Goal: Task Accomplishment & Management: Use online tool/utility

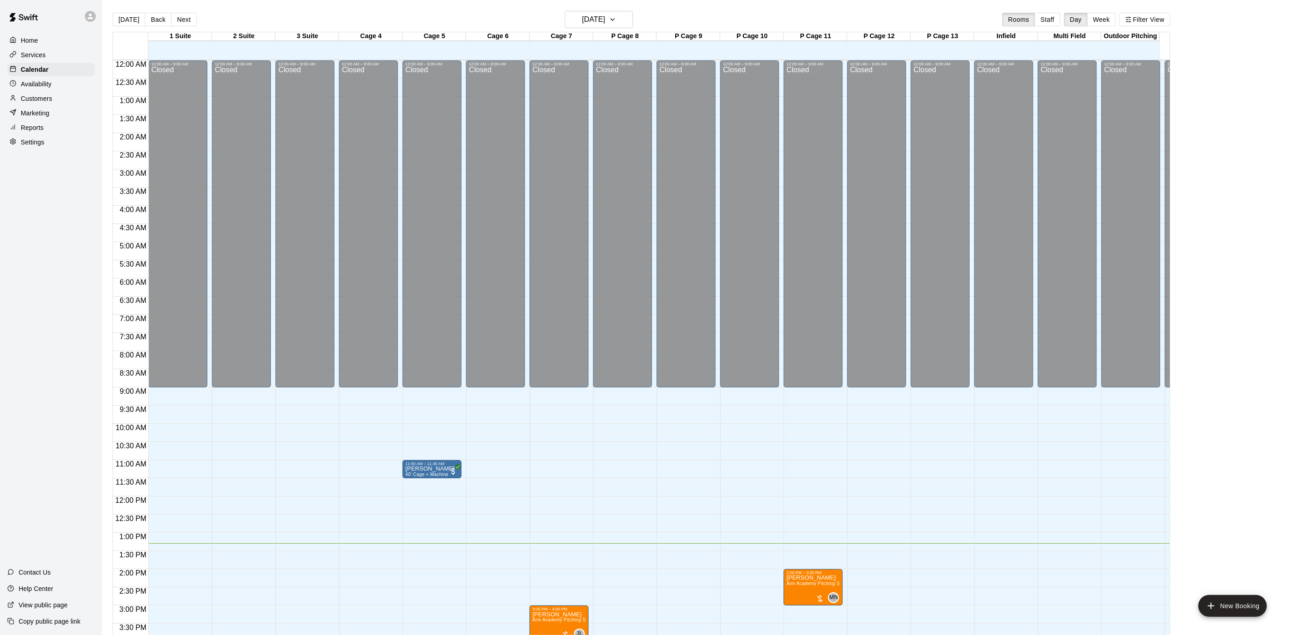
scroll to position [260, 0]
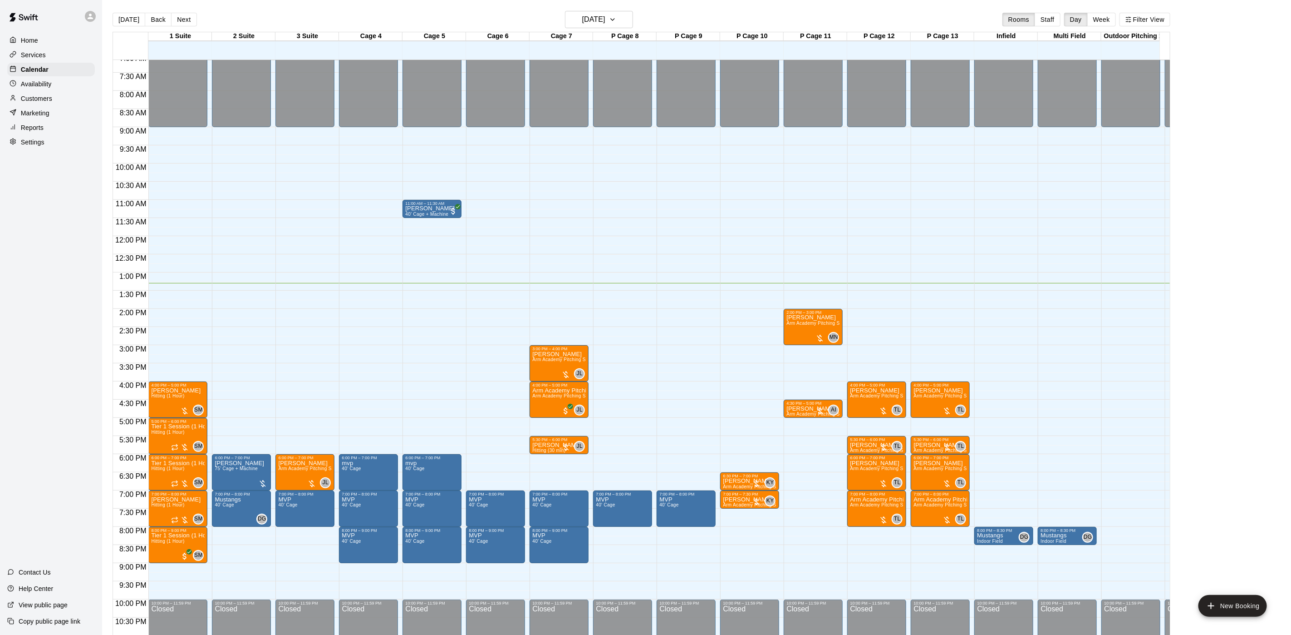
click at [157, 363] on div "12:00 AM – 9:00 AM Closed 4:00 PM – 5:00 PM [PERSON_NAME] Hitting (1 Hour) SM 0…" at bounding box center [177, 235] width 59 height 871
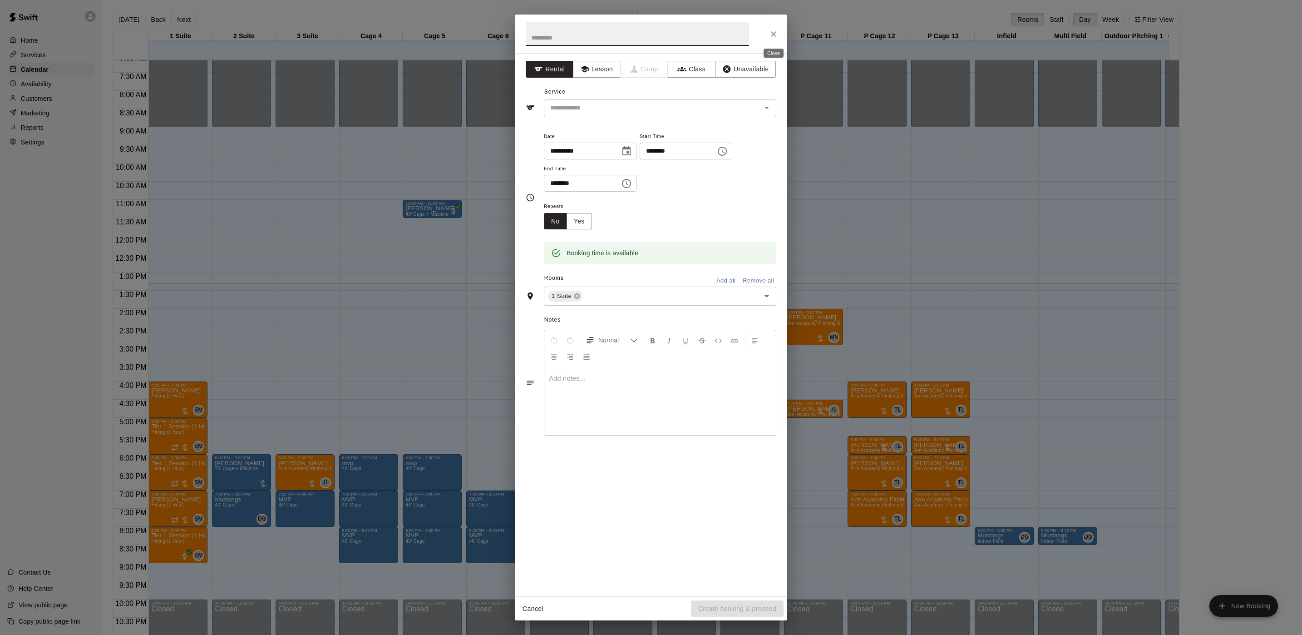
click at [775, 28] on button "Close" at bounding box center [773, 34] width 16 height 16
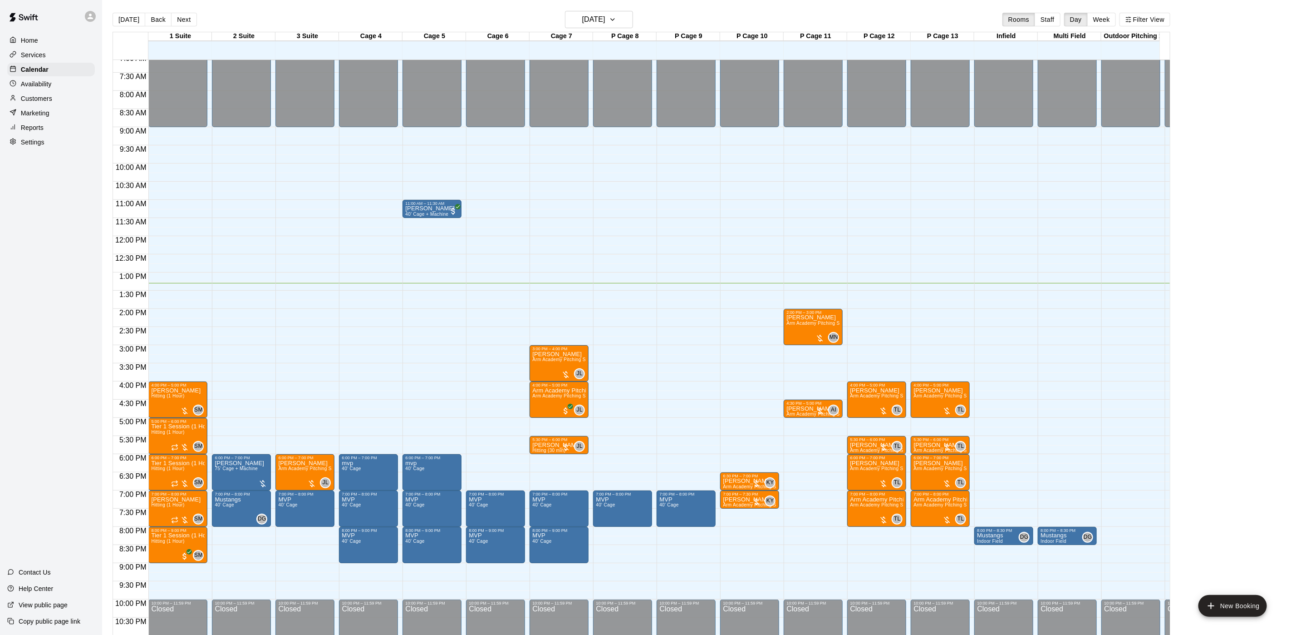
click at [636, 7] on main "[DATE] Back [DATE][DATE] Rooms Staff Day Week Filter View 1 Suite 13 Wed 2 Suit…" at bounding box center [696, 324] width 1189 height 649
click at [616, 16] on icon "button" at bounding box center [612, 19] width 7 height 11
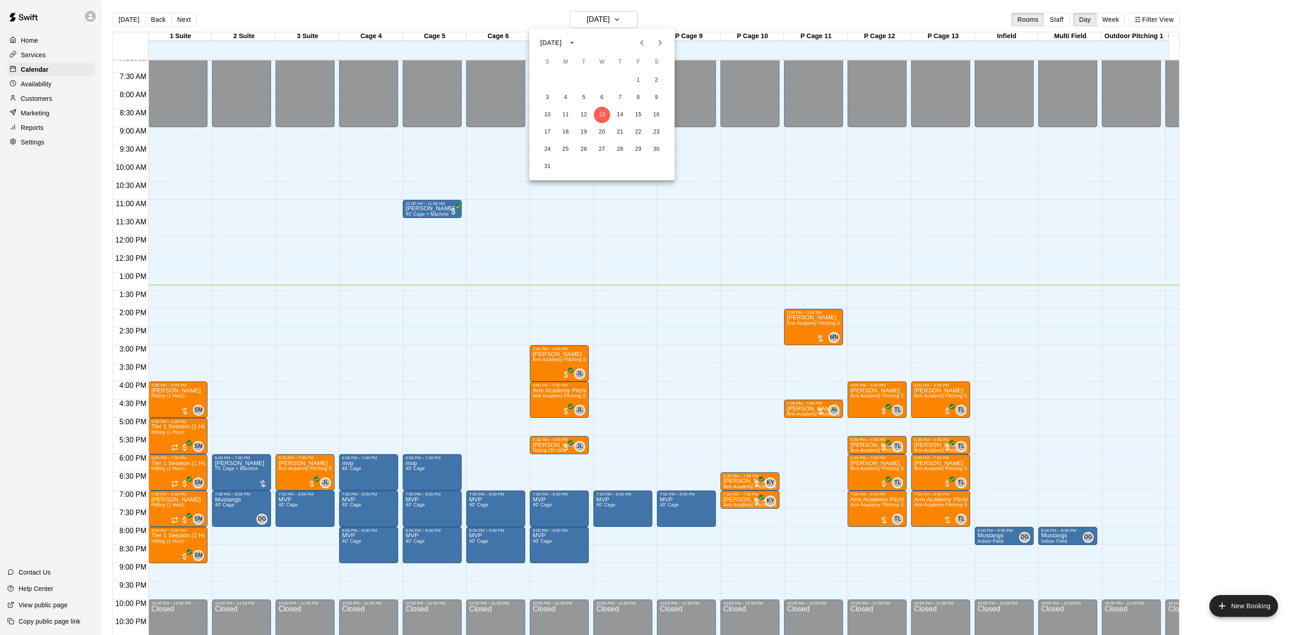
drag, startPoint x: 764, startPoint y: 294, endPoint x: 763, endPoint y: 300, distance: 5.5
click at [763, 300] on div at bounding box center [651, 317] width 1302 height 635
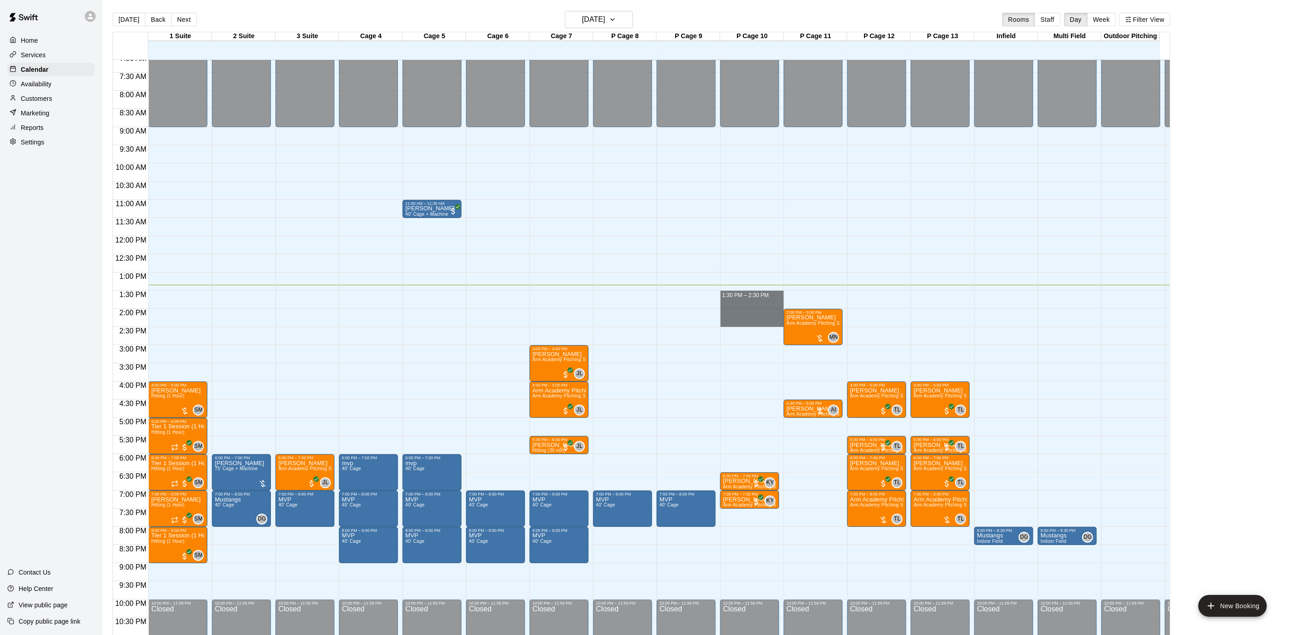
drag, startPoint x: 760, startPoint y: 292, endPoint x: 760, endPoint y: 321, distance: 29.5
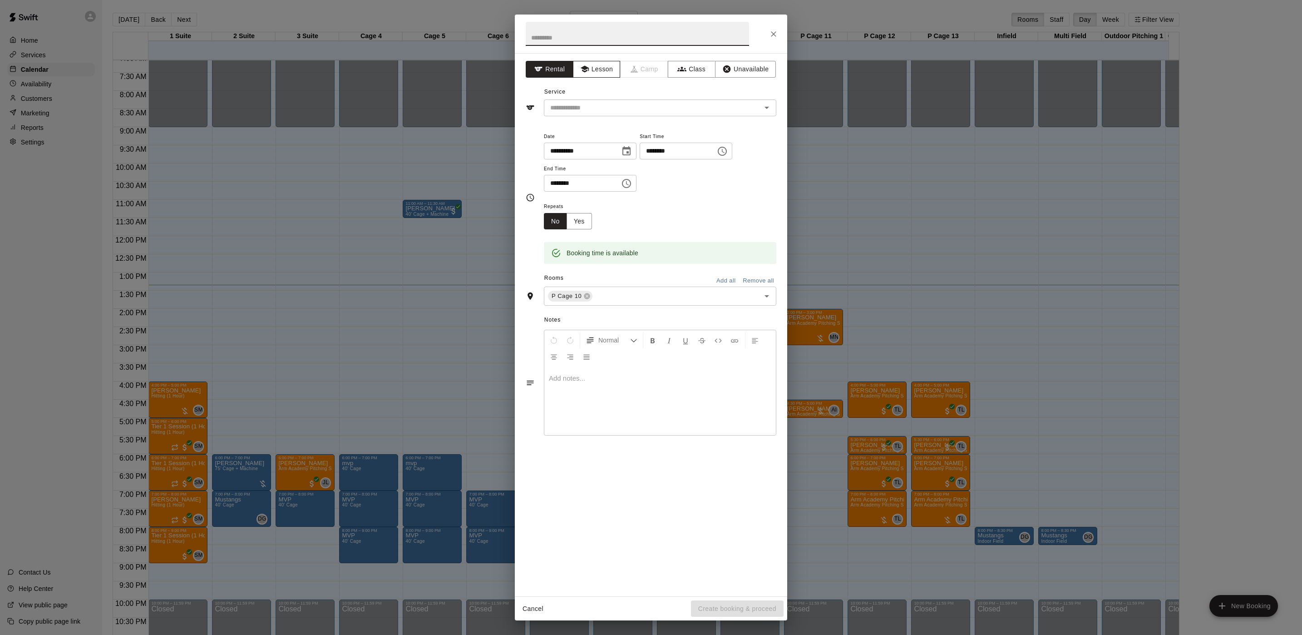
click at [595, 71] on button "Lesson" at bounding box center [597, 69] width 48 height 17
click at [599, 97] on div "Service ​" at bounding box center [651, 100] width 251 height 31
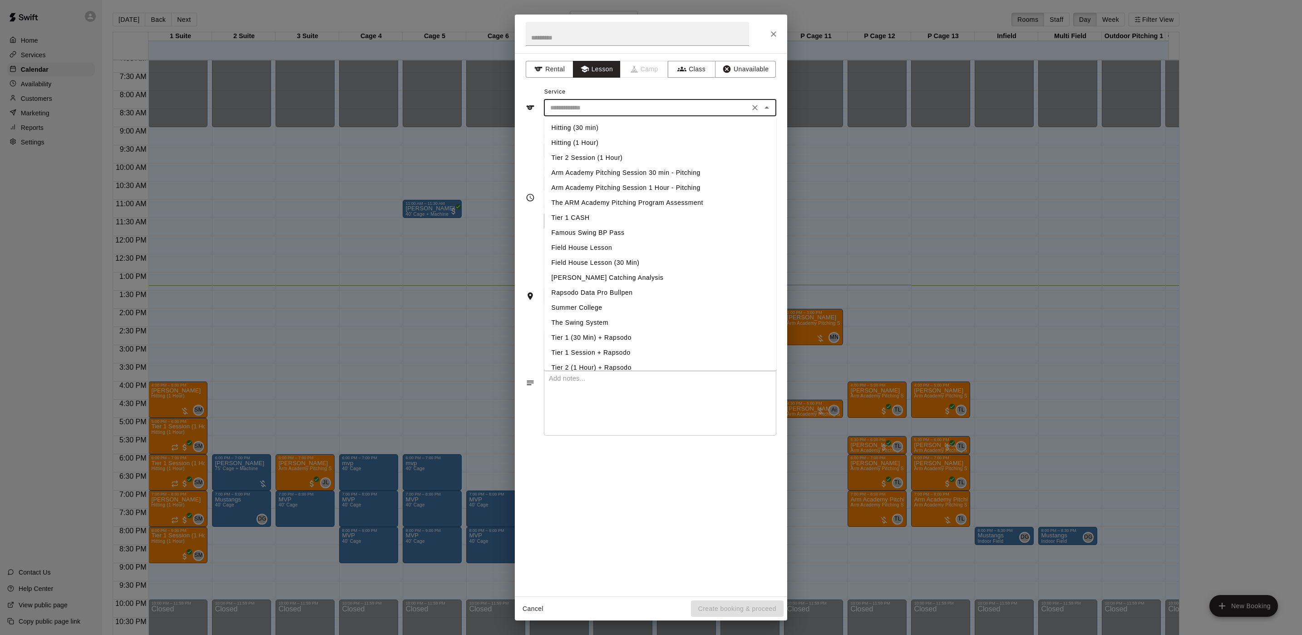
click at [598, 104] on input "text" at bounding box center [646, 107] width 200 height 11
click at [589, 181] on li "Arm Academy Pitching Session 1 Hour - Pitching" at bounding box center [660, 187] width 232 height 15
type input "**********"
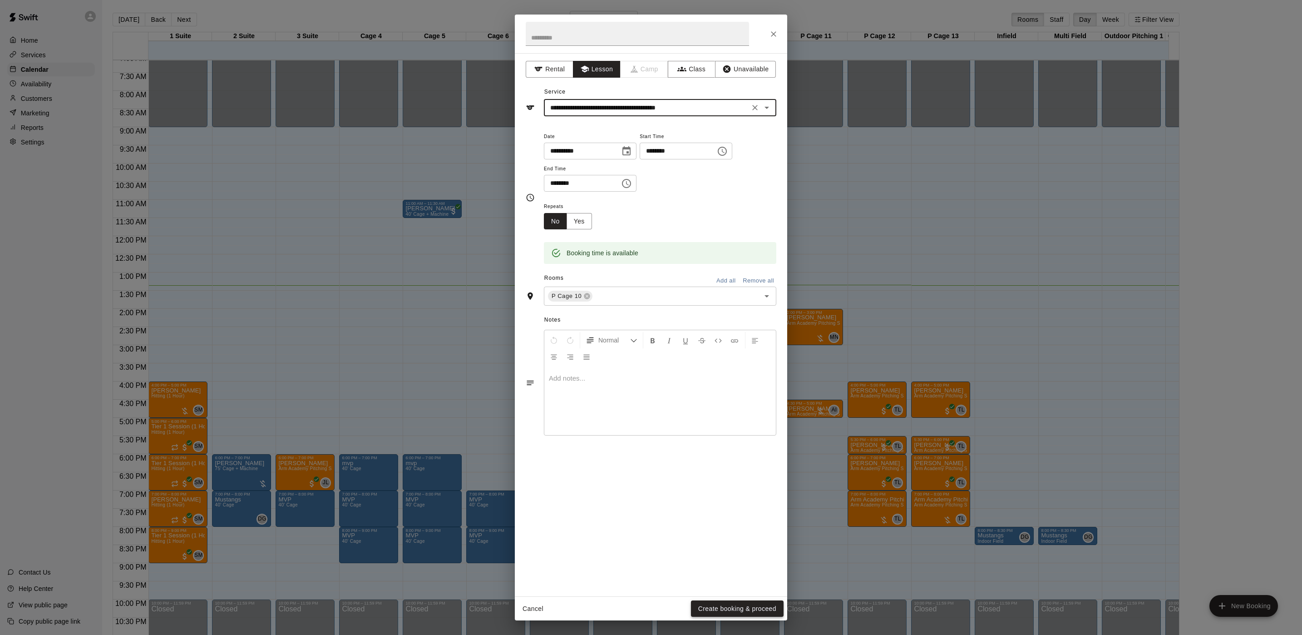
click at [708, 601] on button "Create booking & proceed" at bounding box center [737, 608] width 93 height 17
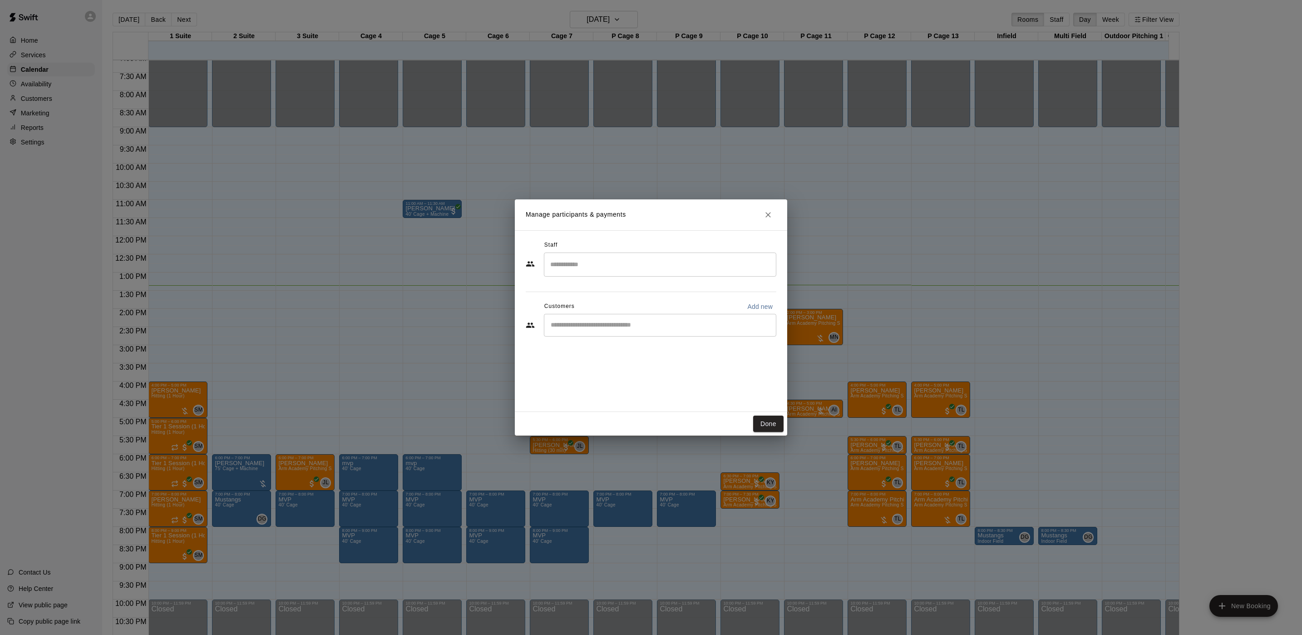
click at [564, 268] on input "Search staff" at bounding box center [660, 264] width 224 height 16
click at [586, 327] on span "Instructor" at bounding box center [579, 330] width 25 height 6
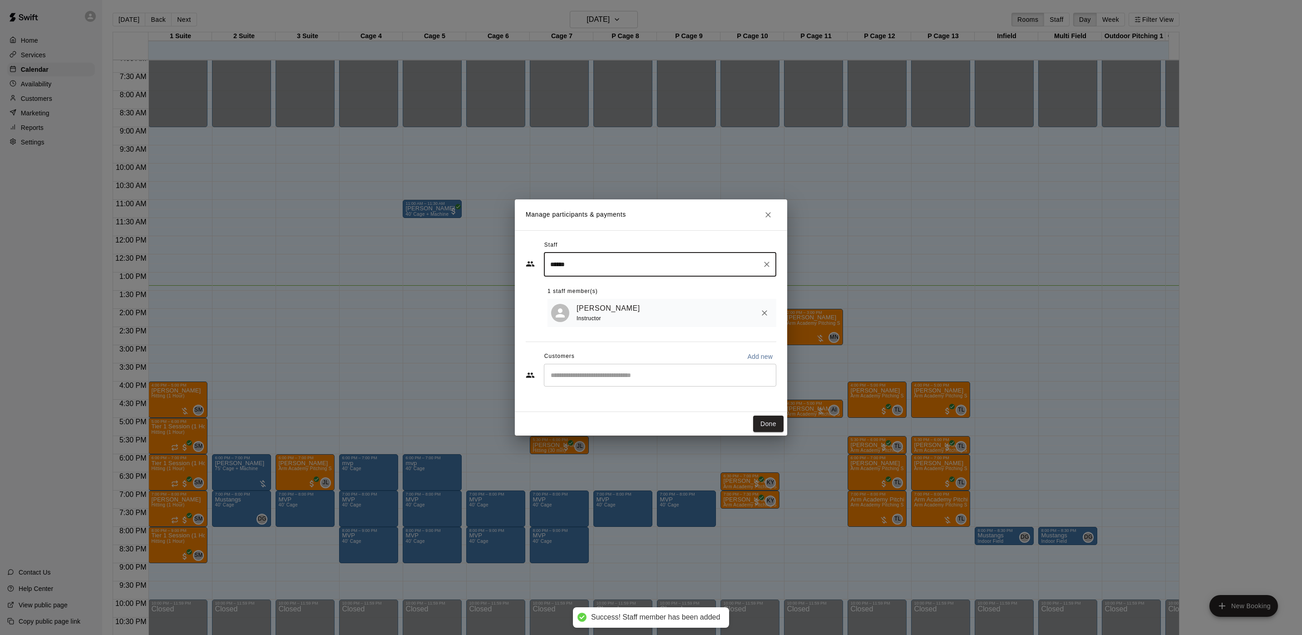
click at [591, 382] on div "​" at bounding box center [660, 375] width 232 height 23
type input "******"
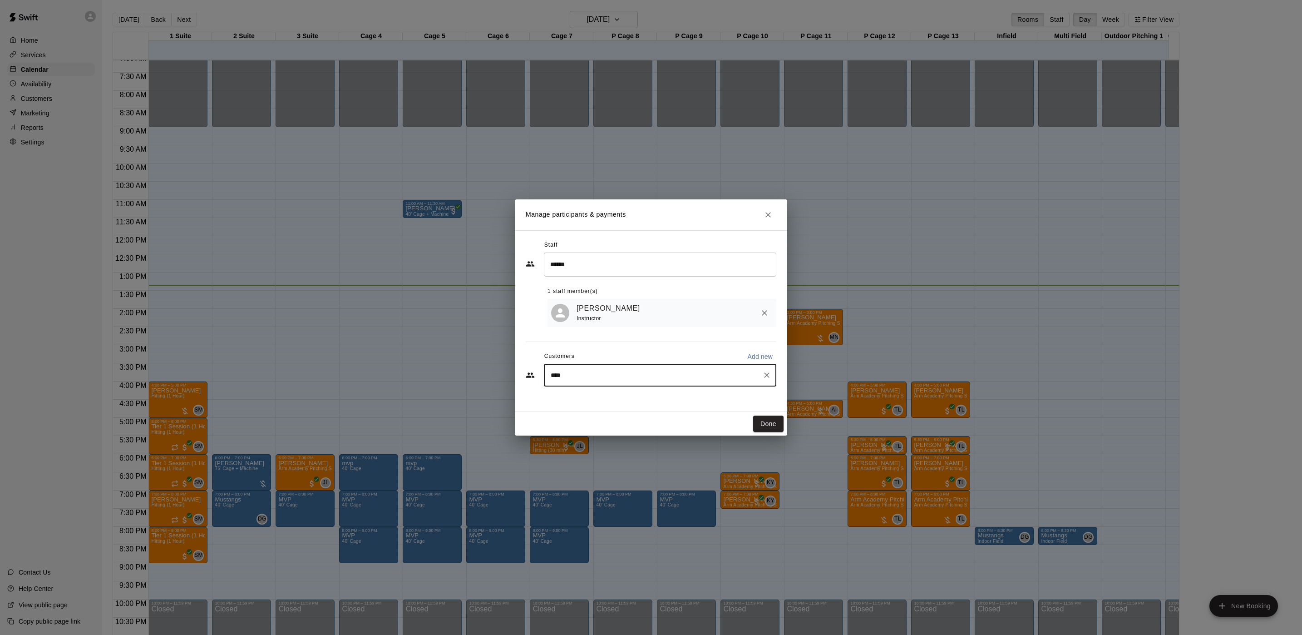
type input "*****"
click at [598, 402] on p "[PERSON_NAME]" at bounding box center [597, 398] width 55 height 10
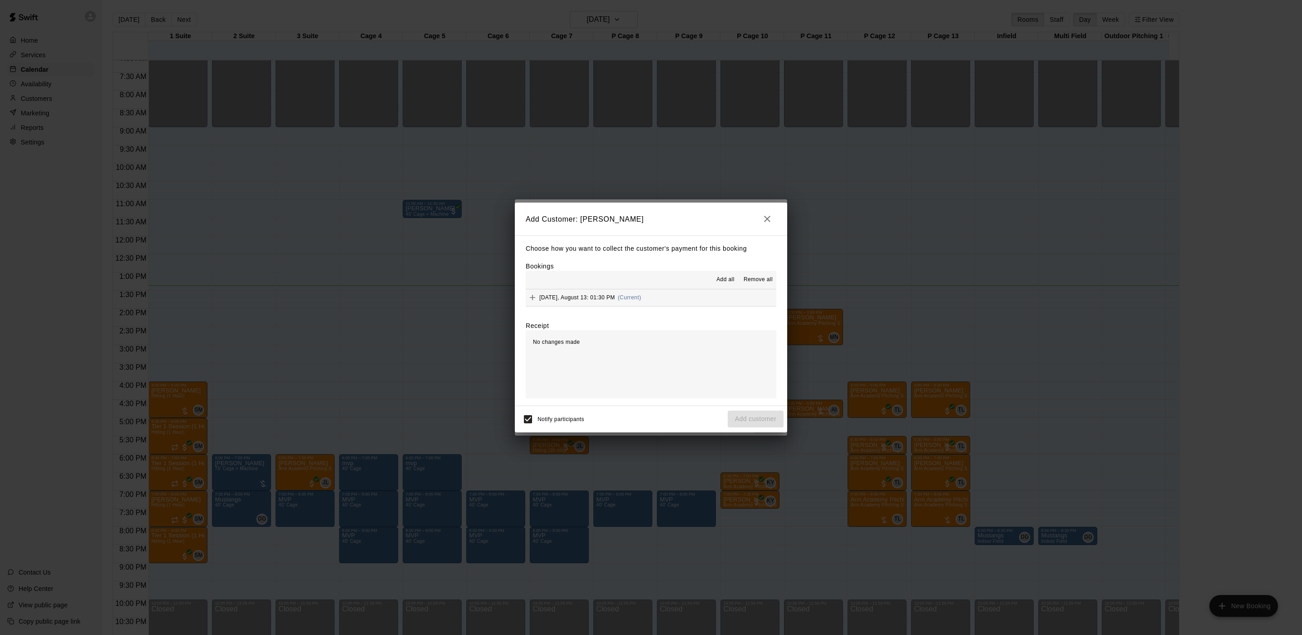
click at [620, 293] on div "[DATE], August 13: 01:30 PM (Current)" at bounding box center [583, 297] width 115 height 14
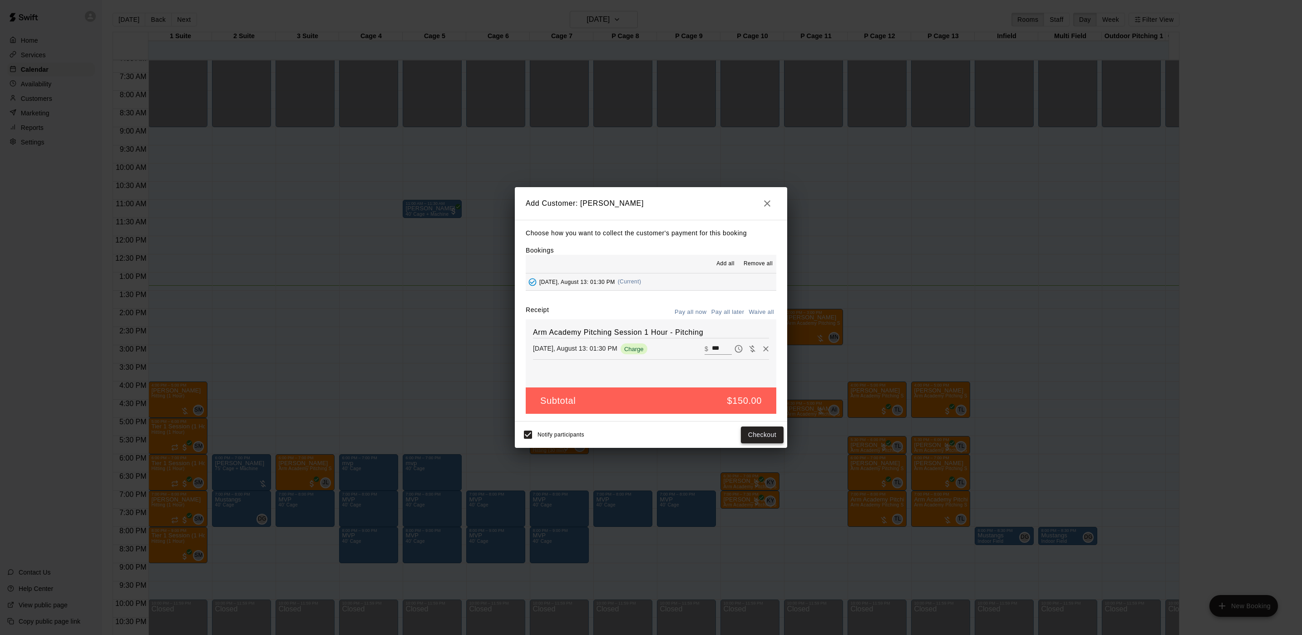
click at [751, 431] on button "Checkout" at bounding box center [762, 434] width 43 height 17
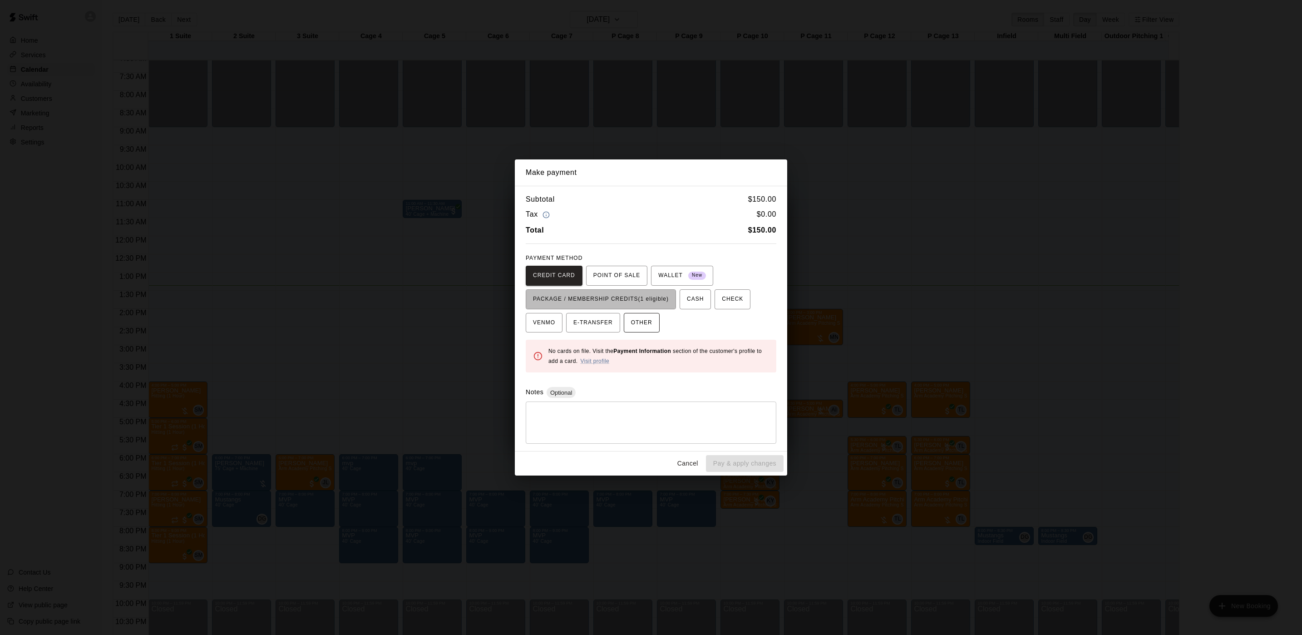
drag, startPoint x: 626, startPoint y: 300, endPoint x: 641, endPoint y: 319, distance: 24.2
click at [627, 300] on span "PACKAGE / MEMBERSHIP CREDITS (1 eligible)" at bounding box center [601, 299] width 136 height 15
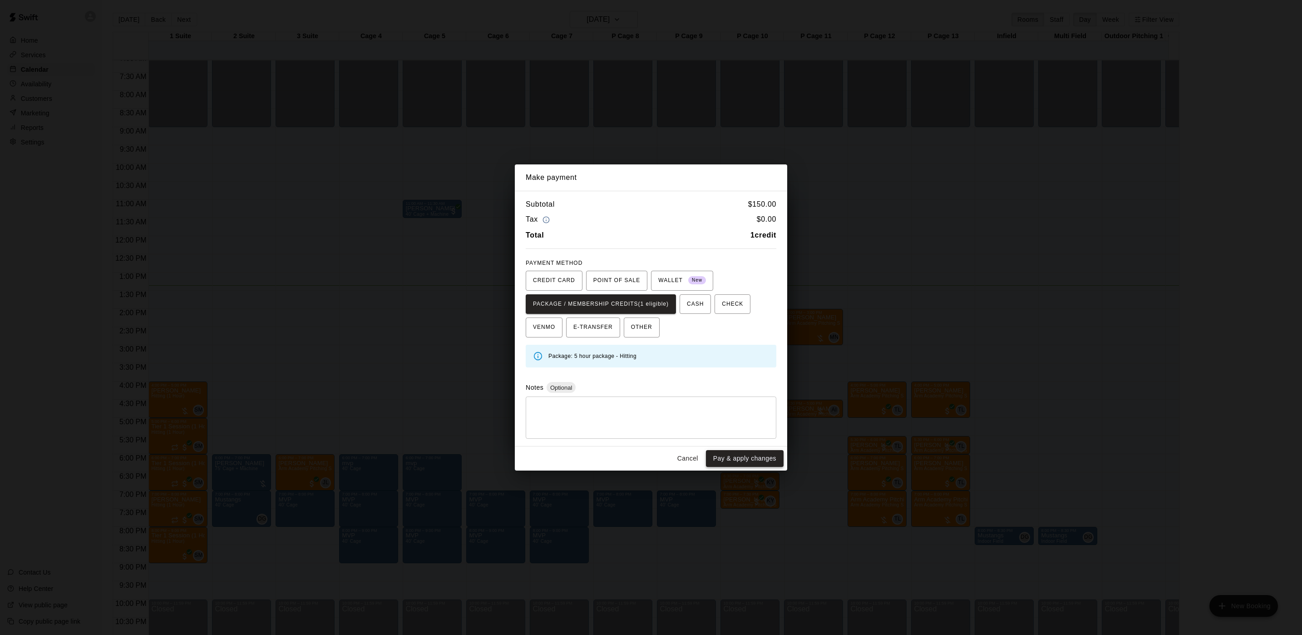
click at [734, 459] on button "Pay & apply changes" at bounding box center [745, 458] width 78 height 17
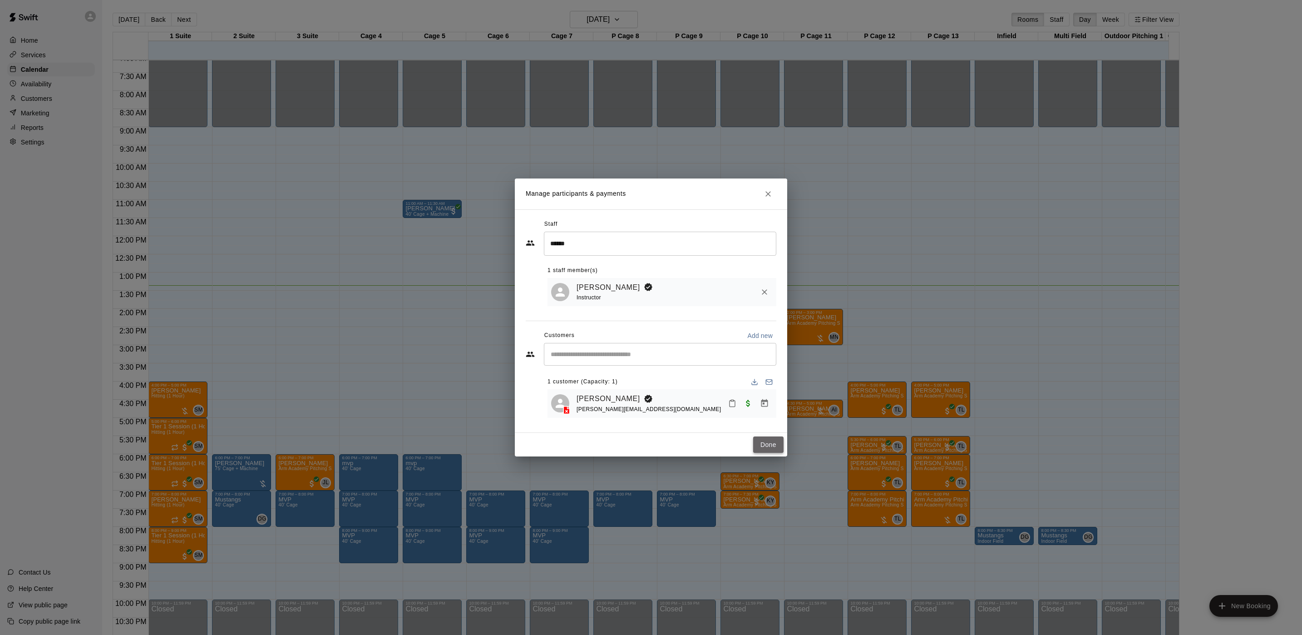
click at [761, 444] on button "Done" at bounding box center [768, 444] width 30 height 17
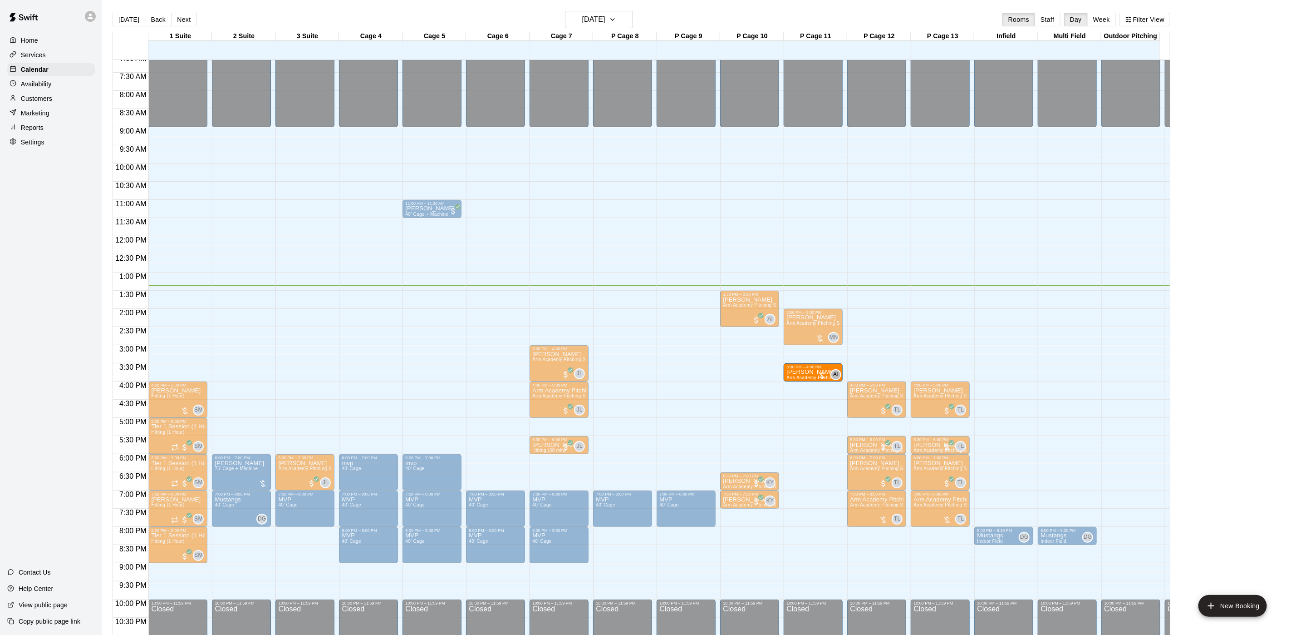
drag, startPoint x: 816, startPoint y: 410, endPoint x: 814, endPoint y: 383, distance: 27.7
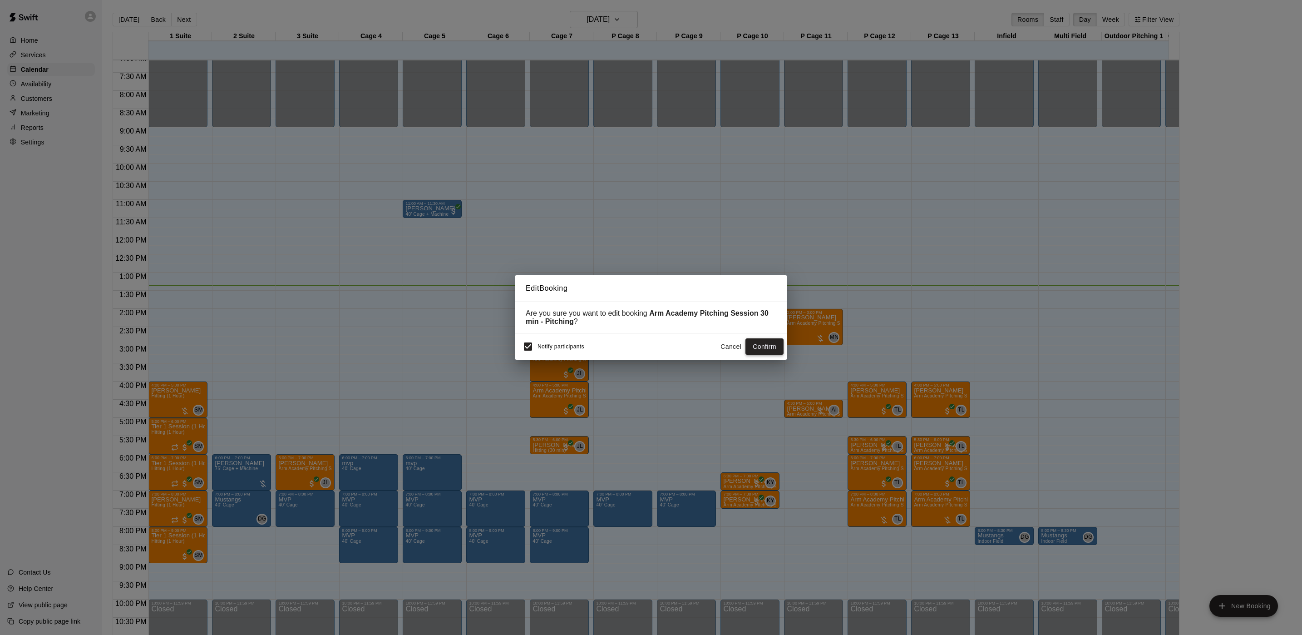
click at [752, 350] on button "Confirm" at bounding box center [764, 346] width 38 height 17
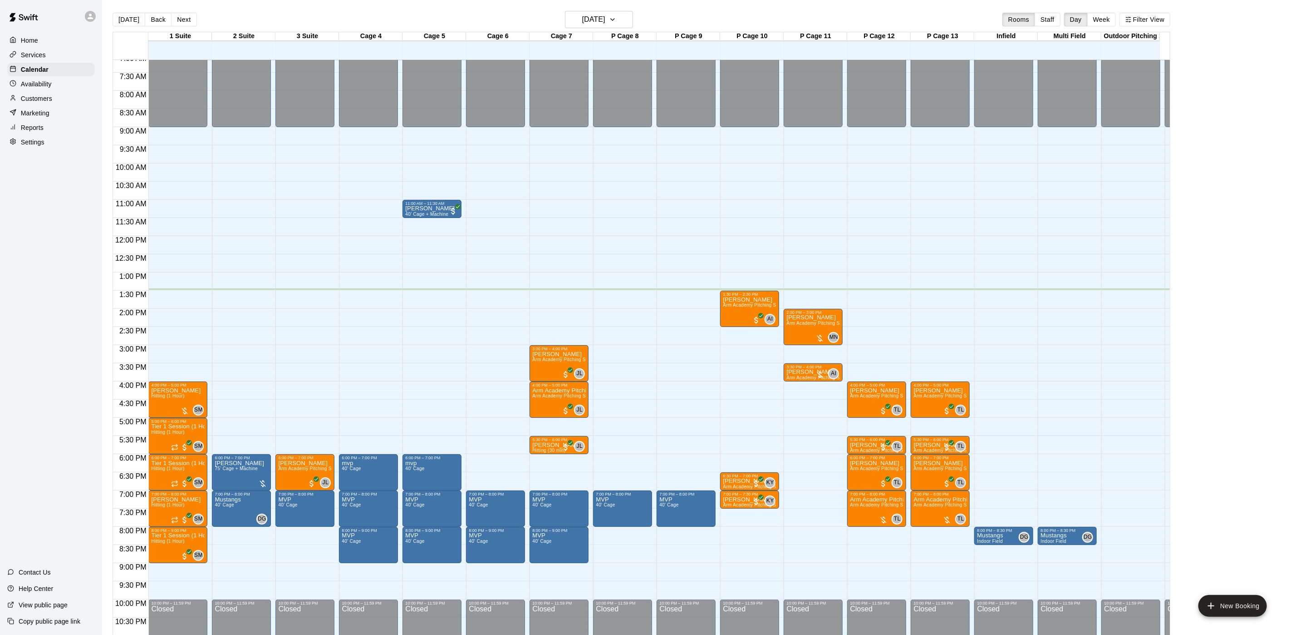
click at [719, 304] on div at bounding box center [688, 304] width 63 height 9
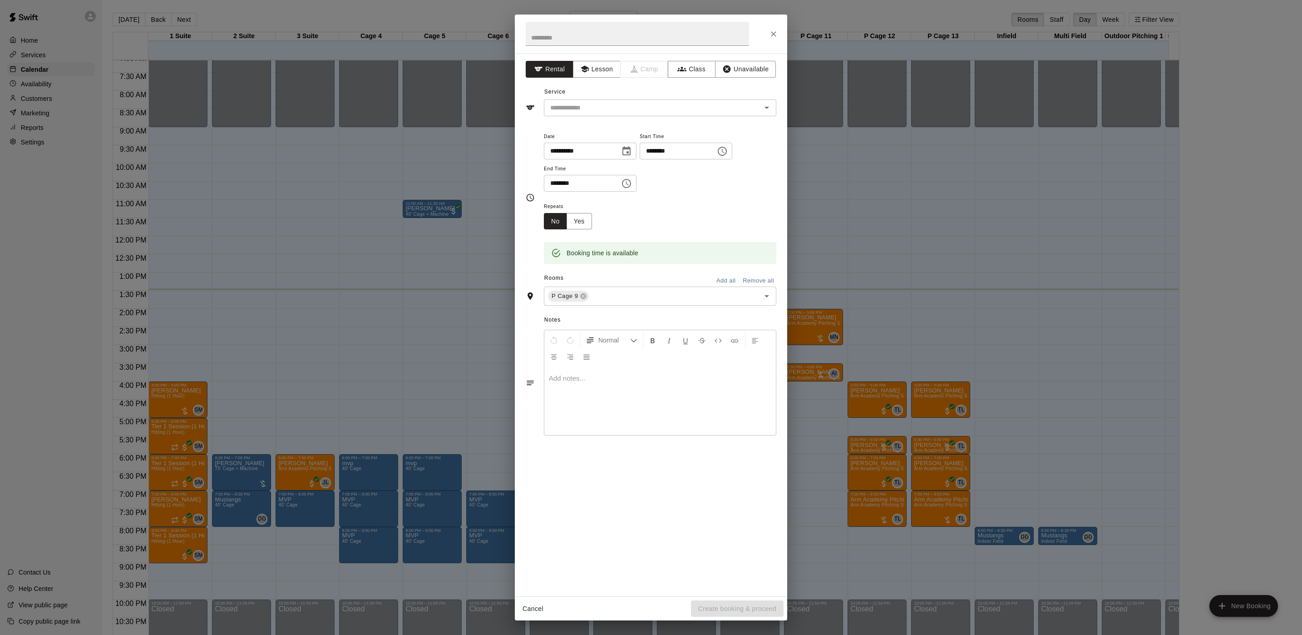
click at [746, 308] on div "Notes Normal Add notes..." at bounding box center [651, 374] width 251 height 139
click at [880, 319] on div "**********" at bounding box center [651, 317] width 1302 height 635
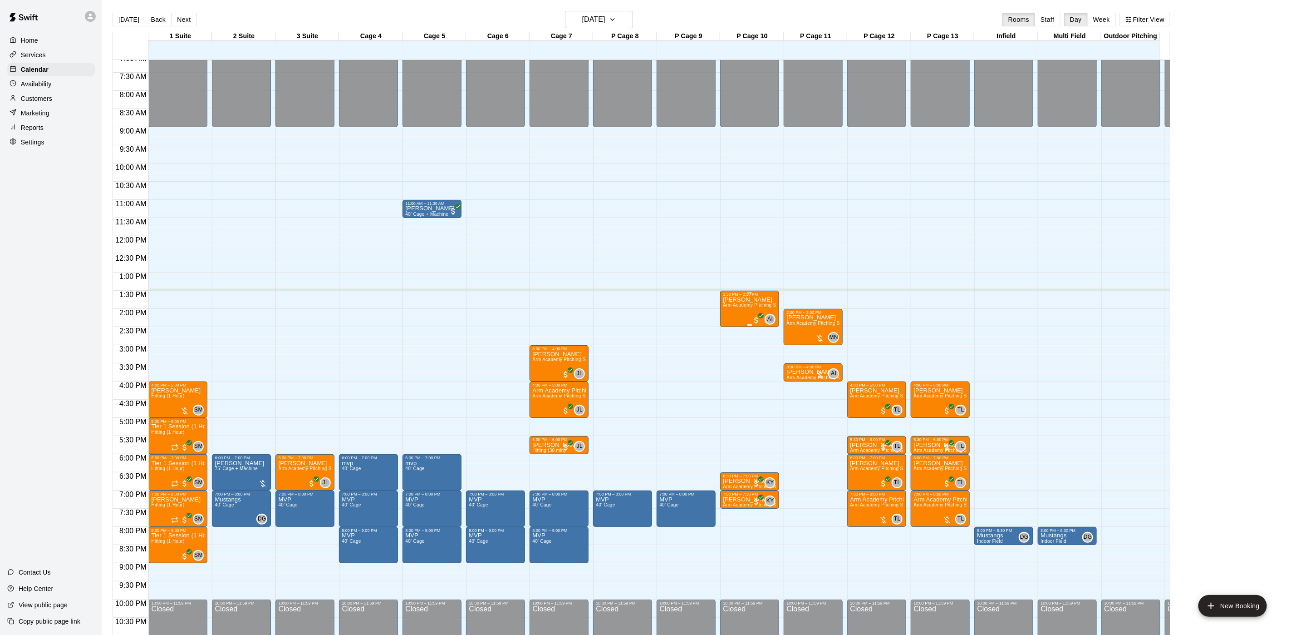
click at [755, 315] on div "AI 0" at bounding box center [764, 319] width 24 height 11
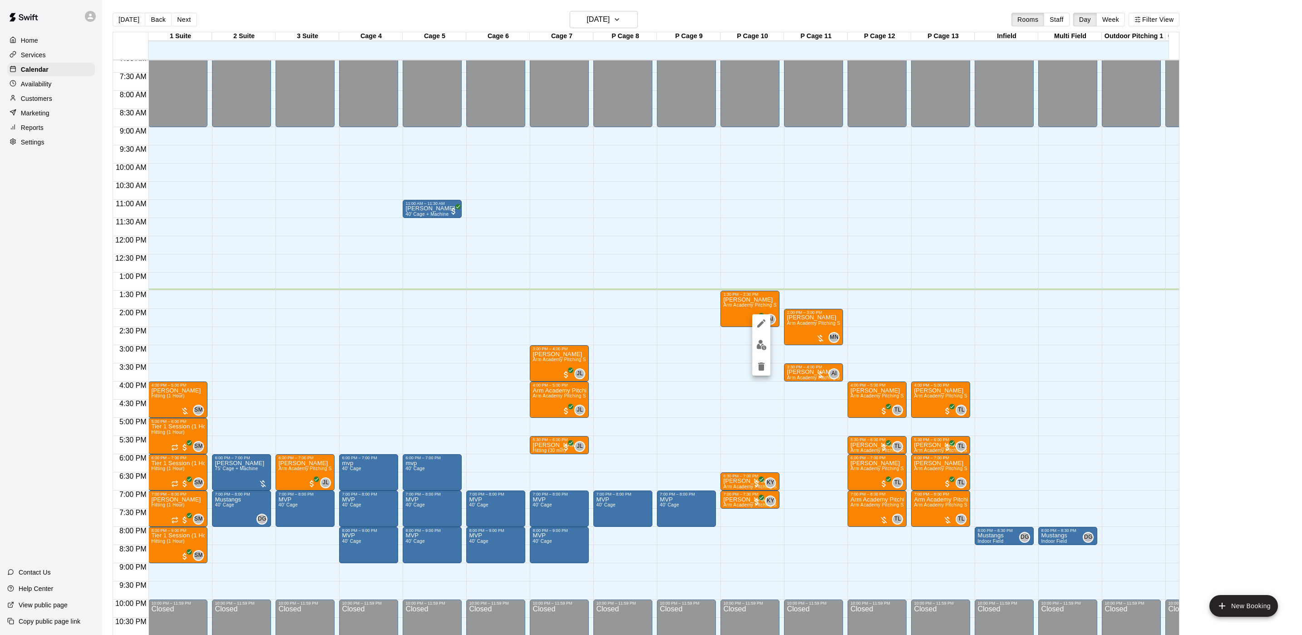
click at [758, 342] on img "edit" at bounding box center [761, 344] width 10 height 10
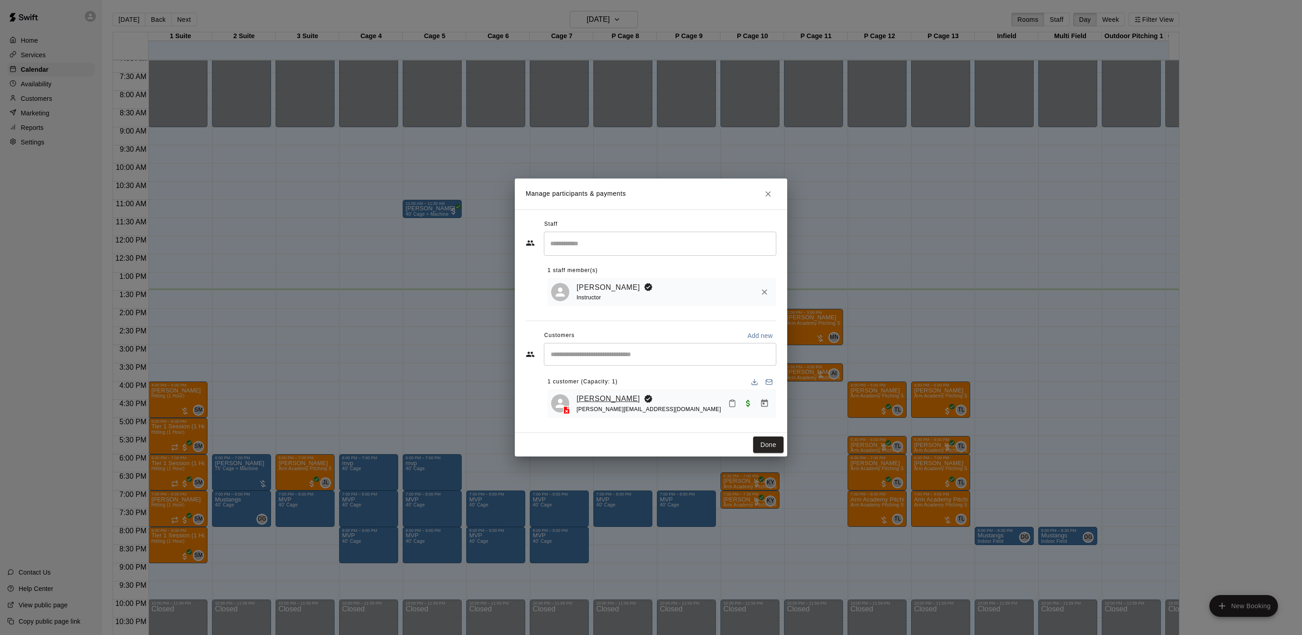
click at [587, 398] on link "[PERSON_NAME]" at bounding box center [608, 399] width 64 height 12
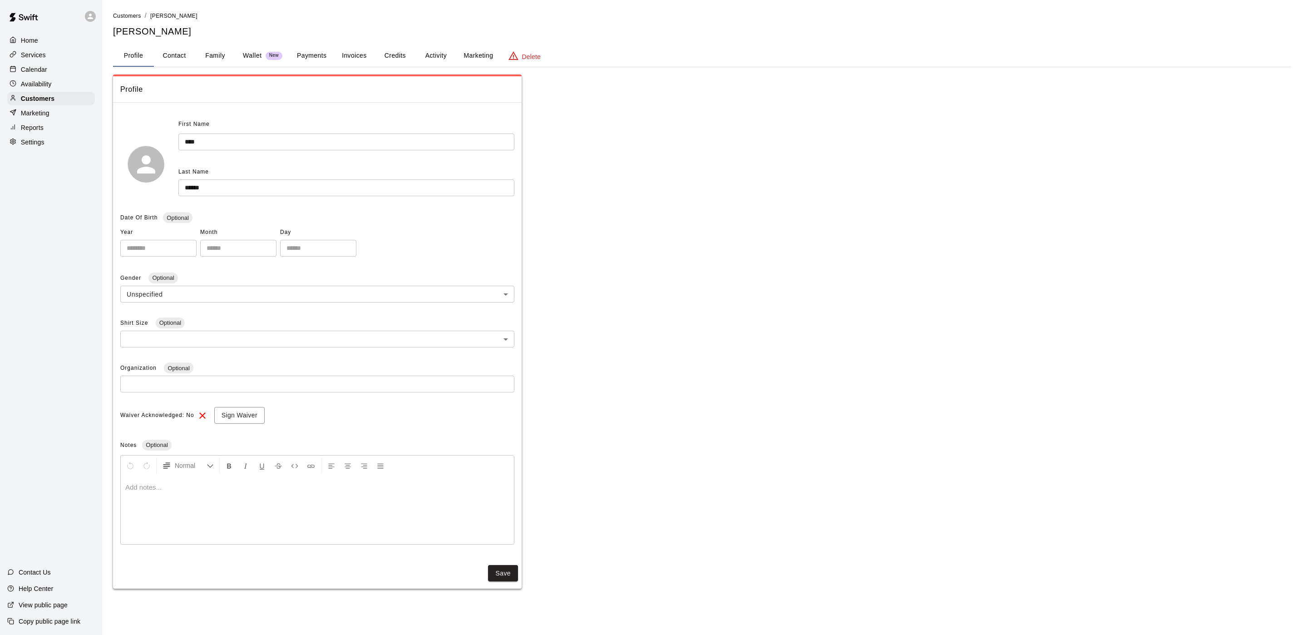
click at [443, 48] on button "Activity" at bounding box center [435, 56] width 41 height 22
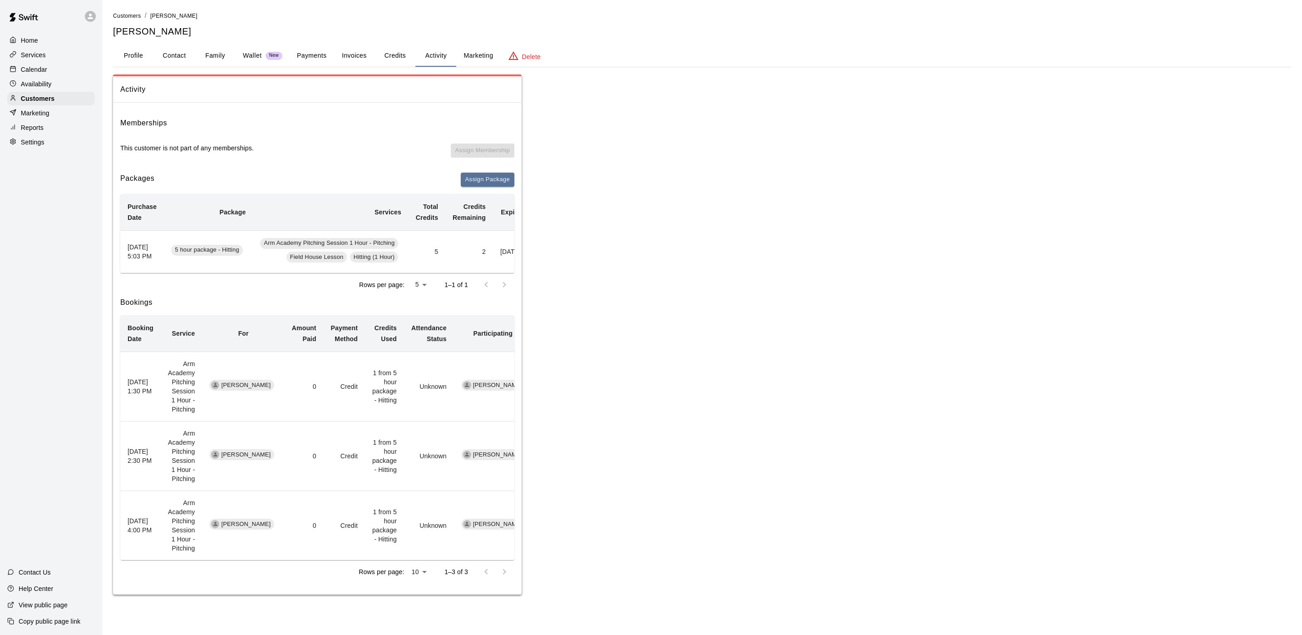
click at [41, 74] on p "Calendar" at bounding box center [34, 69] width 26 height 9
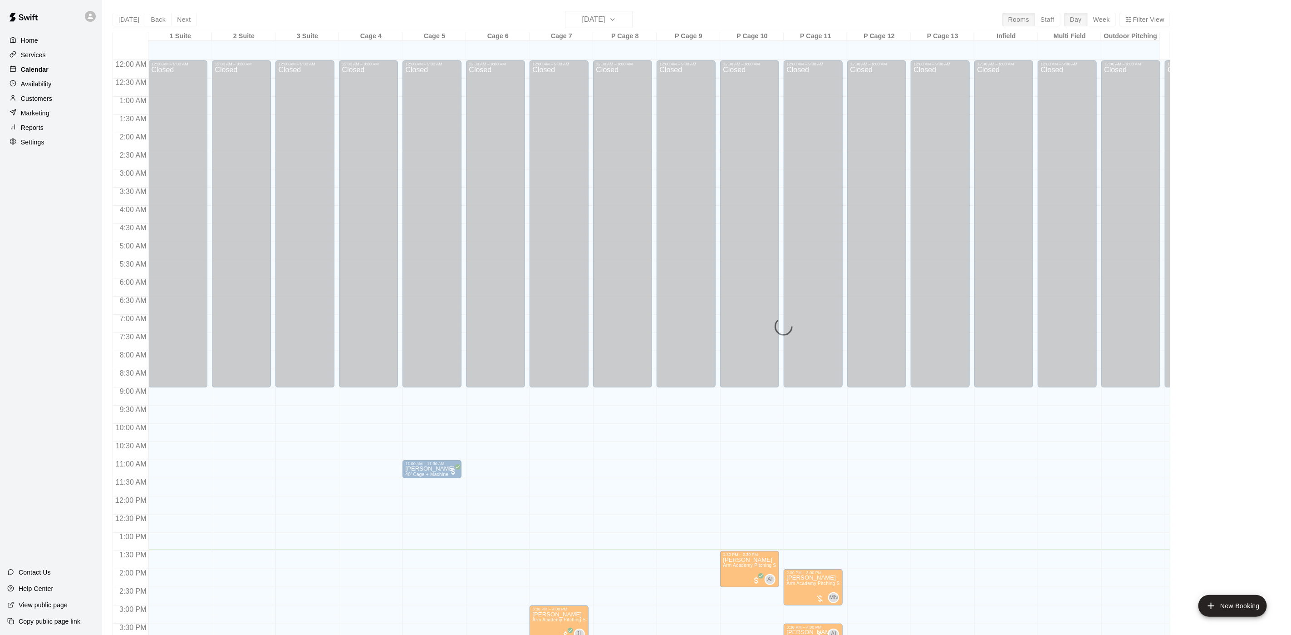
scroll to position [260, 0]
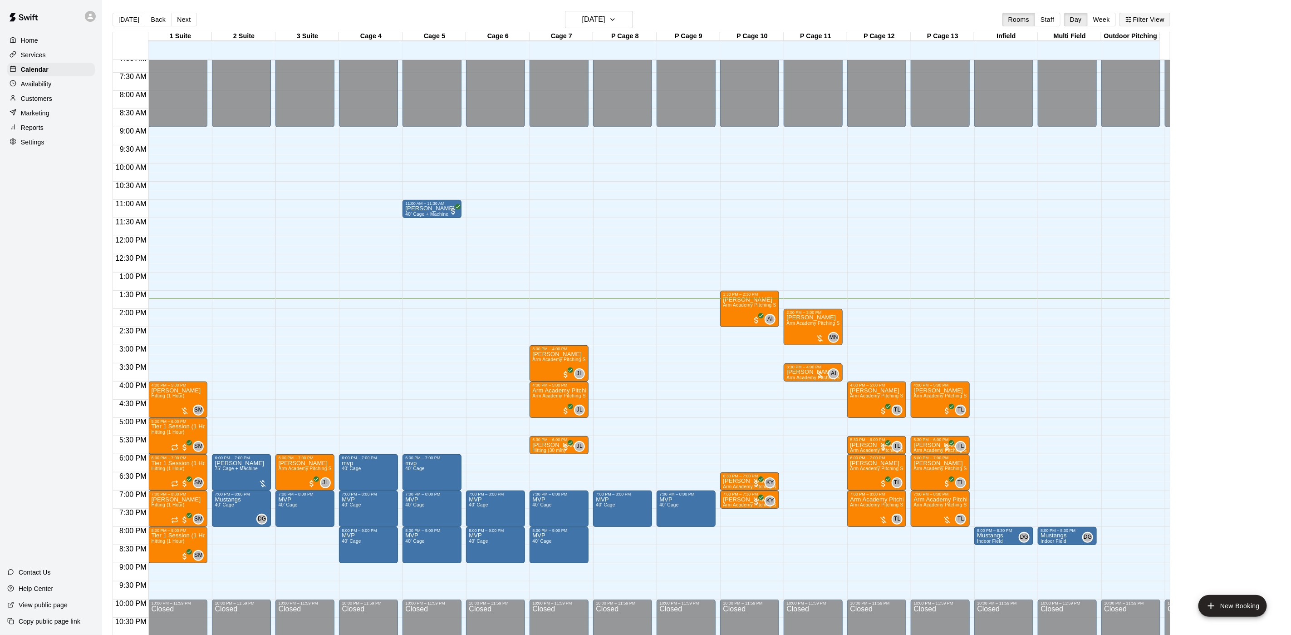
click at [1152, 26] on button "Filter View" at bounding box center [1145, 20] width 51 height 14
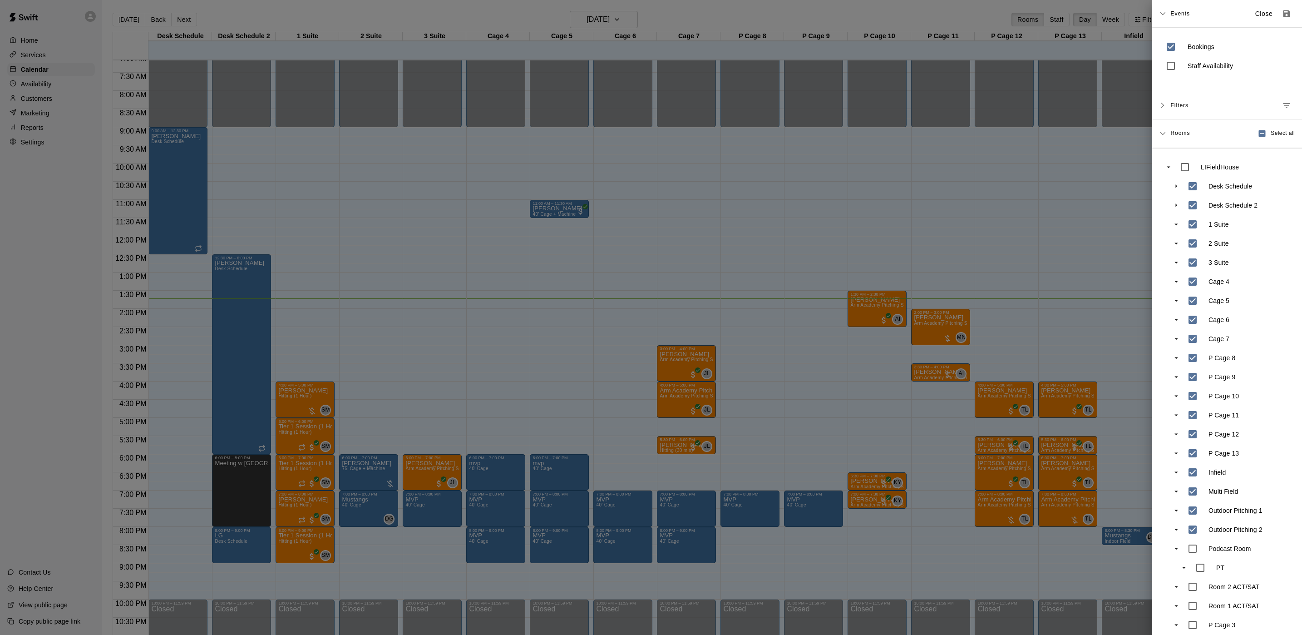
click at [824, 197] on div at bounding box center [651, 317] width 1302 height 635
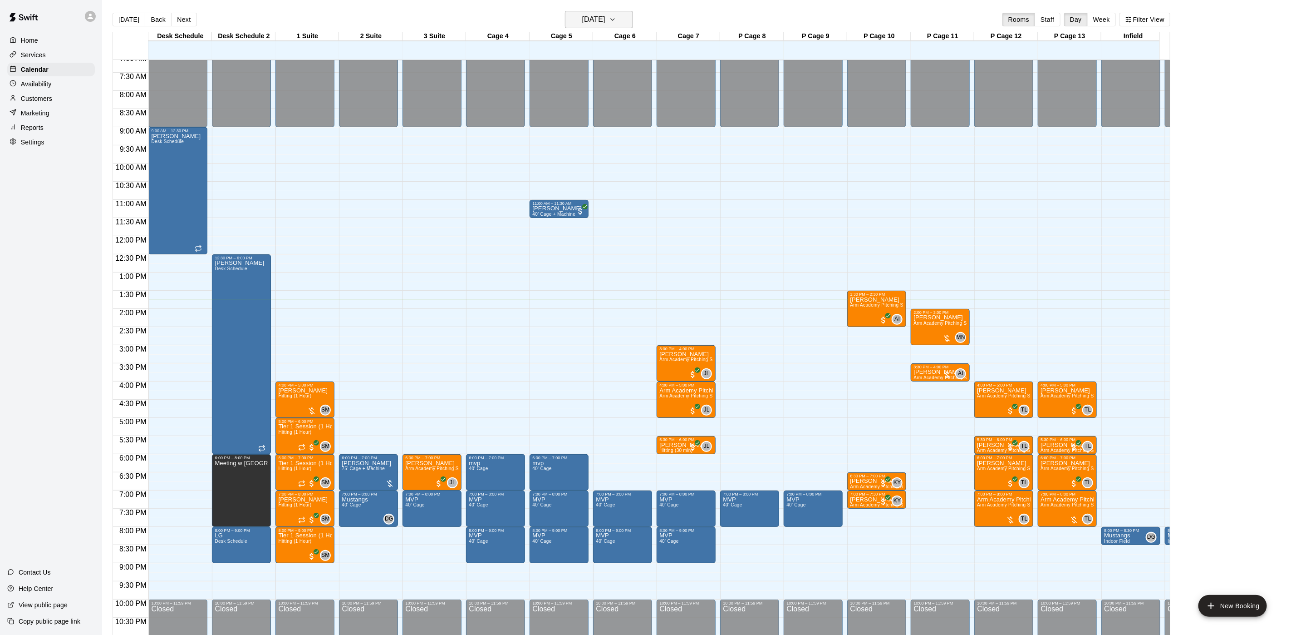
click at [587, 26] on h6 "[DATE]" at bounding box center [593, 19] width 23 height 13
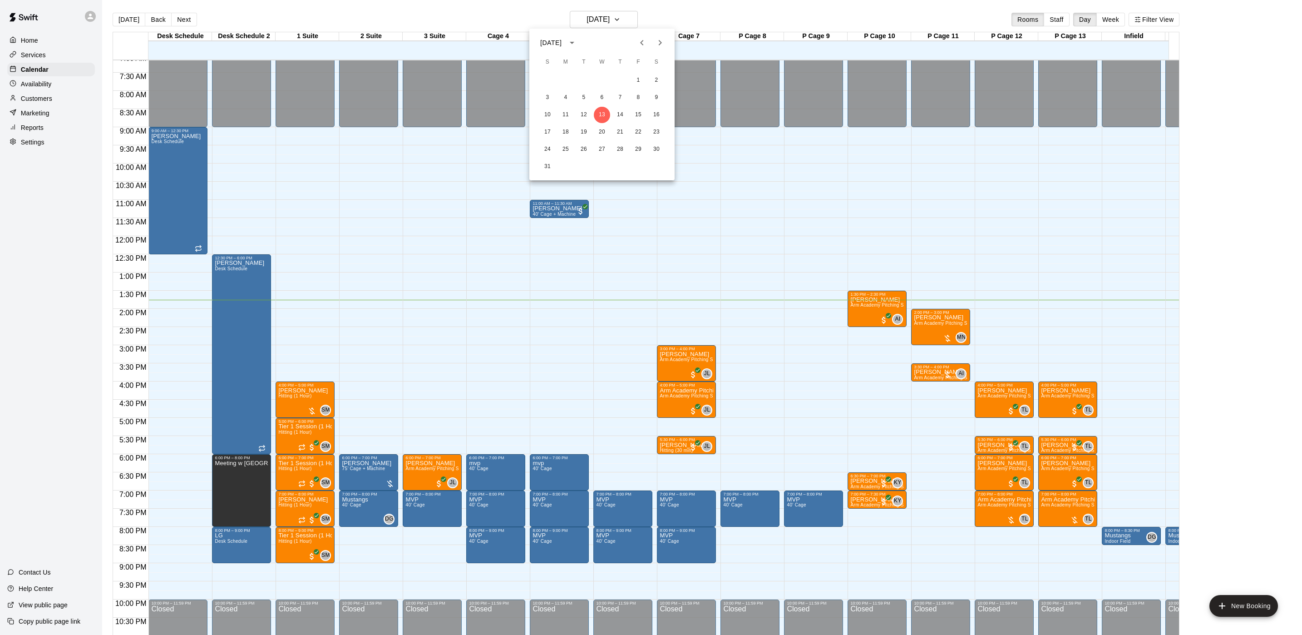
drag, startPoint x: 587, startPoint y: 26, endPoint x: 544, endPoint y: 71, distance: 62.9
click at [544, 72] on div "1 2" at bounding box center [601, 80] width 145 height 16
click at [655, 108] on button "16" at bounding box center [656, 115] width 16 height 16
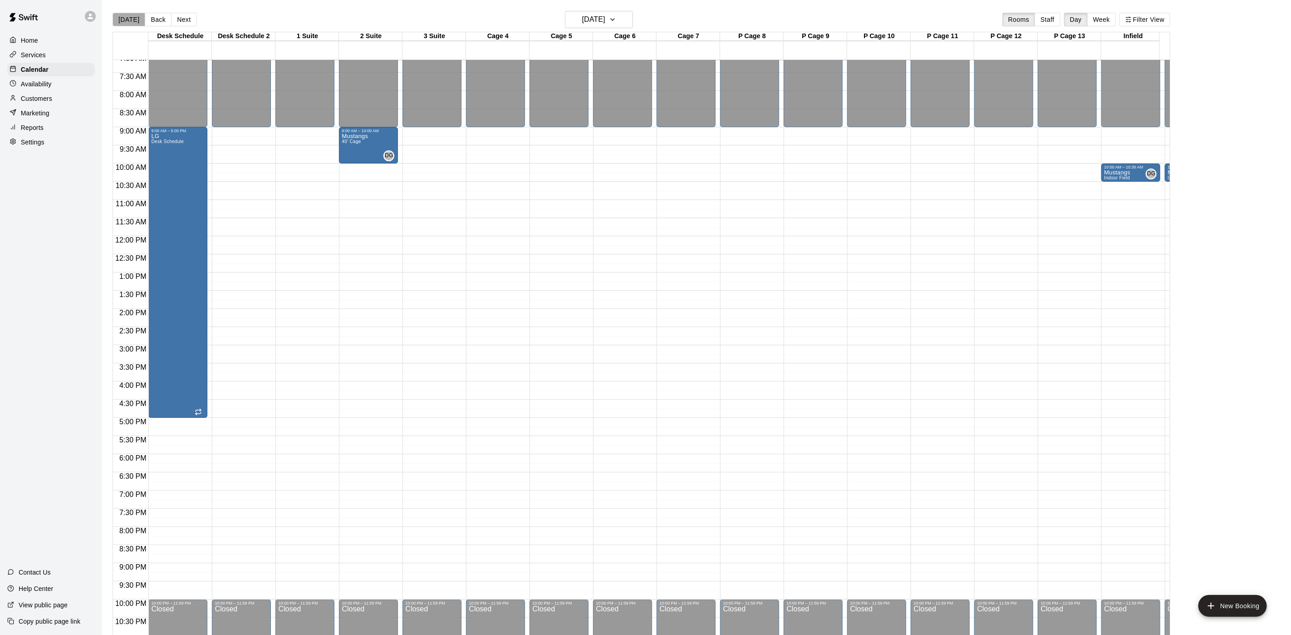
click at [129, 20] on button "[DATE]" at bounding box center [129, 20] width 33 height 14
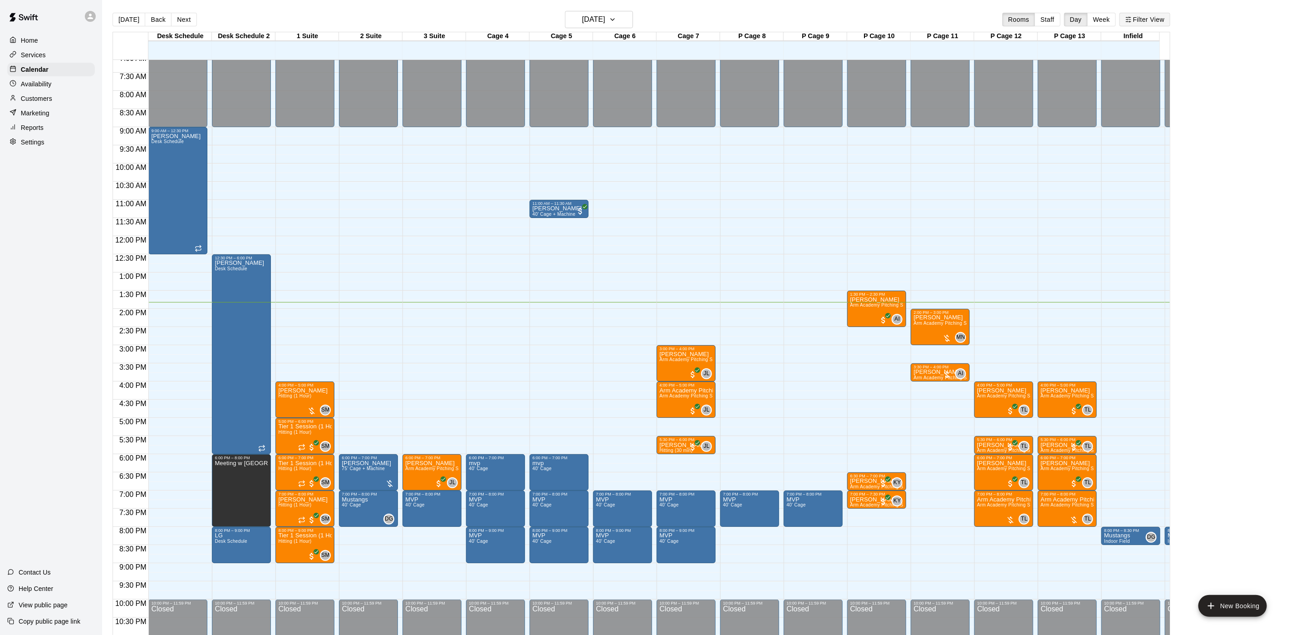
click at [1151, 18] on button "Filter View" at bounding box center [1145, 20] width 51 height 14
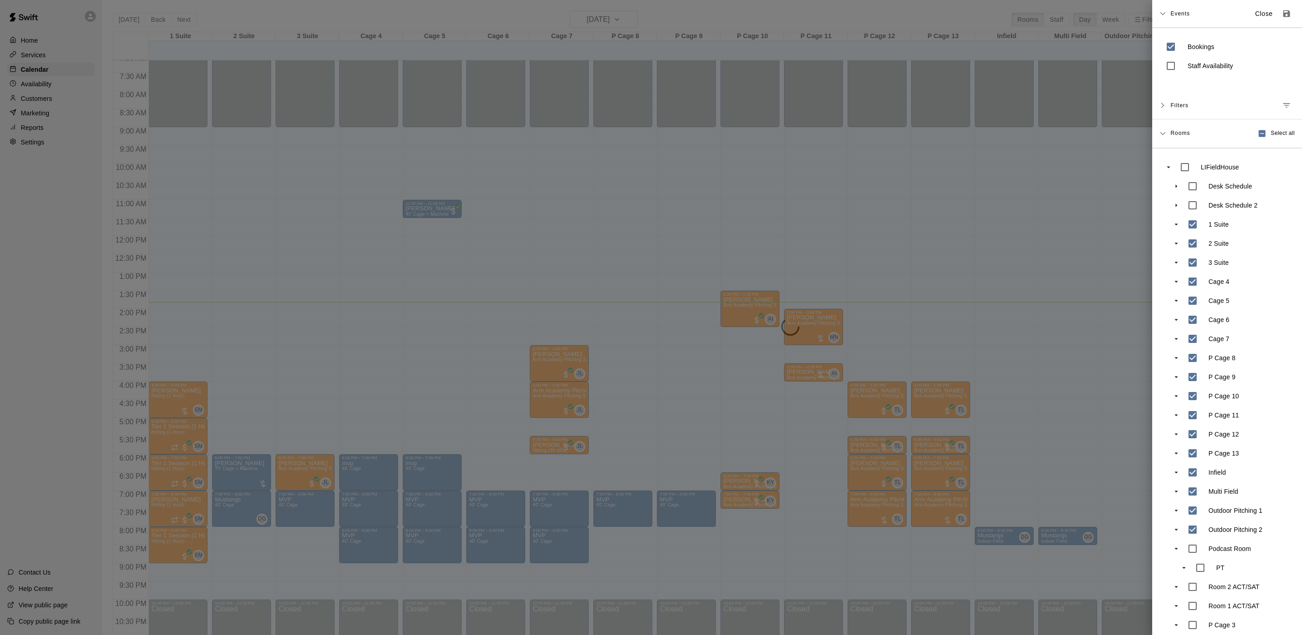
click at [501, 150] on div at bounding box center [651, 317] width 1302 height 635
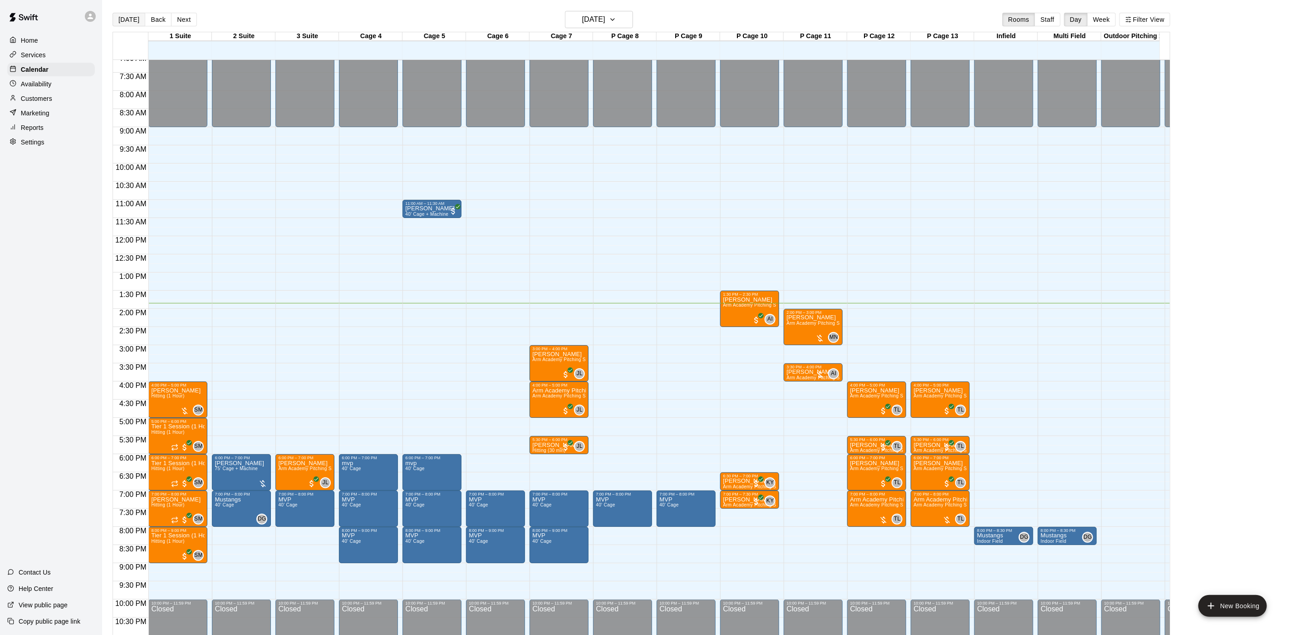
click at [122, 25] on button "[DATE]" at bounding box center [129, 20] width 33 height 14
click at [187, 21] on button "Next" at bounding box center [183, 20] width 25 height 14
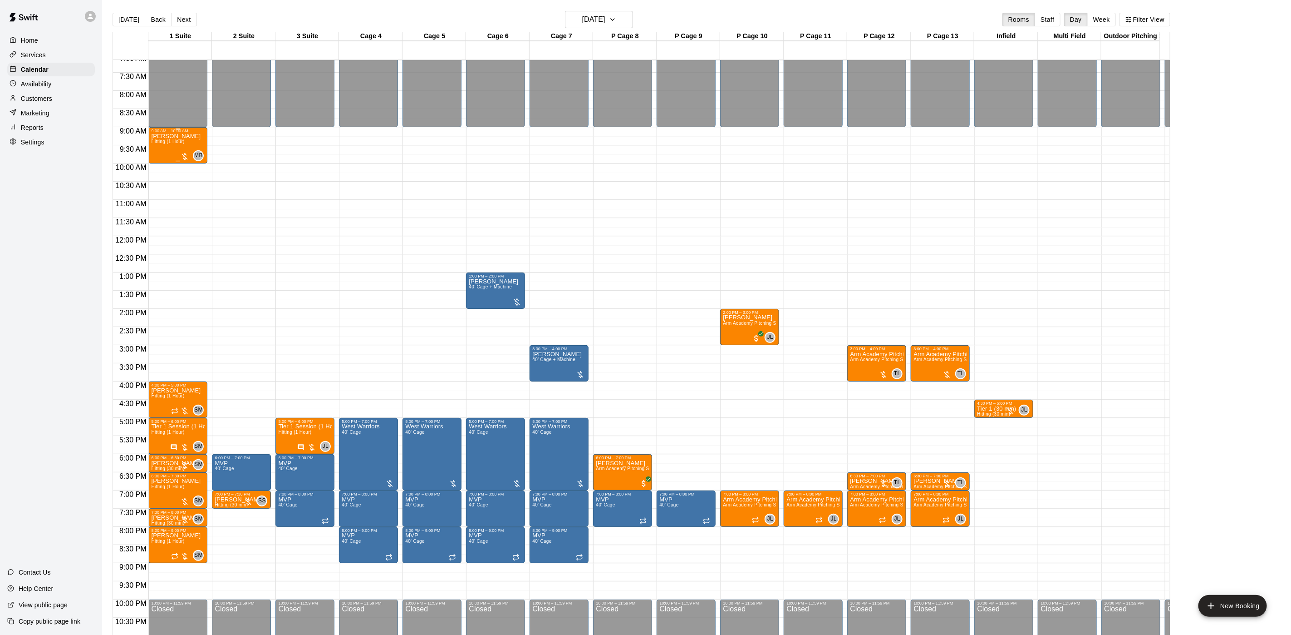
click at [162, 151] on div "[PERSON_NAME] Hitting (1 Hour)" at bounding box center [175, 450] width 49 height 635
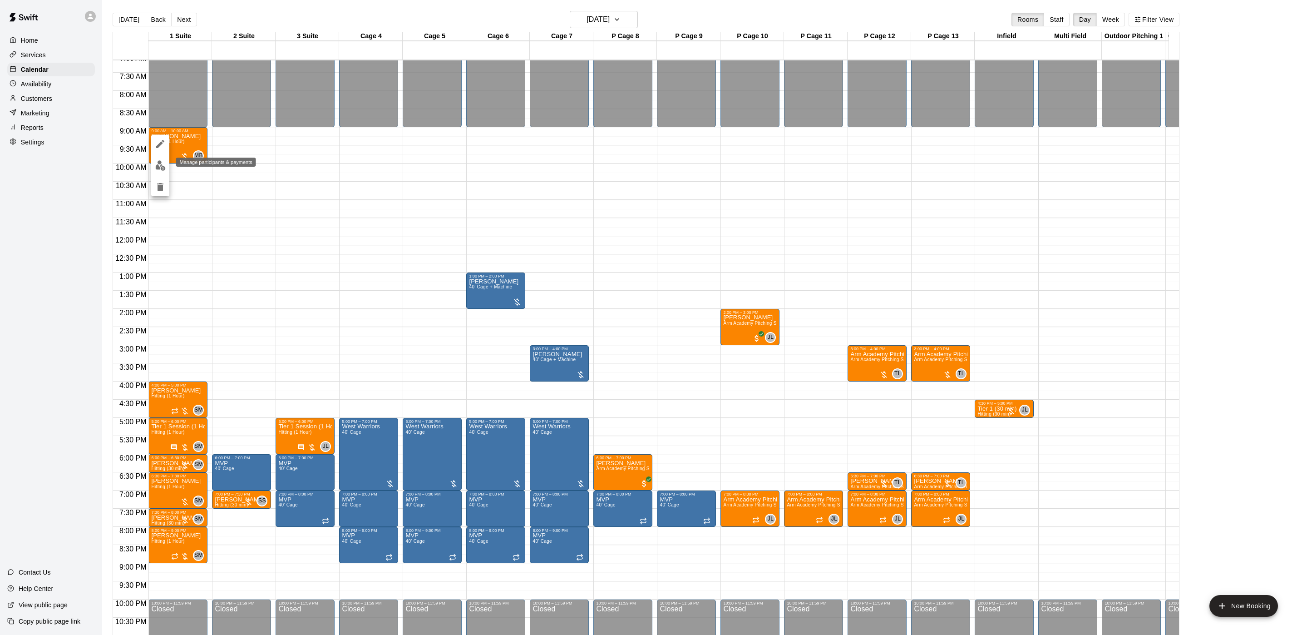
click at [158, 166] on img "edit" at bounding box center [160, 165] width 10 height 10
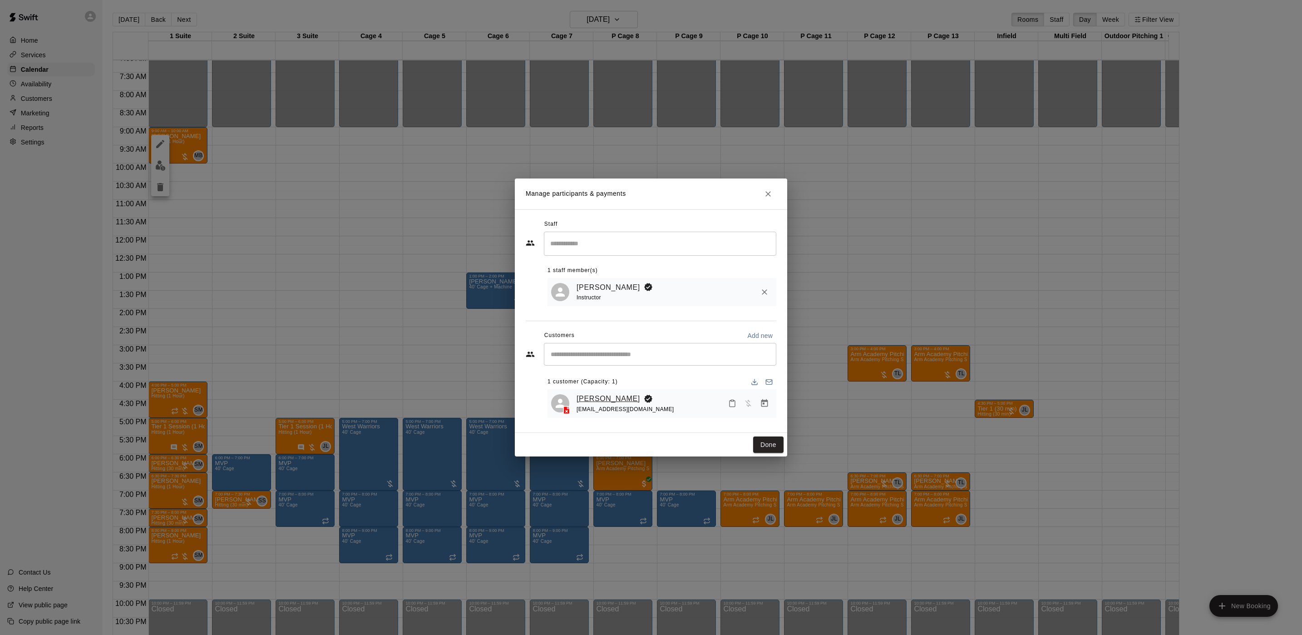
click at [600, 394] on link "[PERSON_NAME]" at bounding box center [608, 399] width 64 height 12
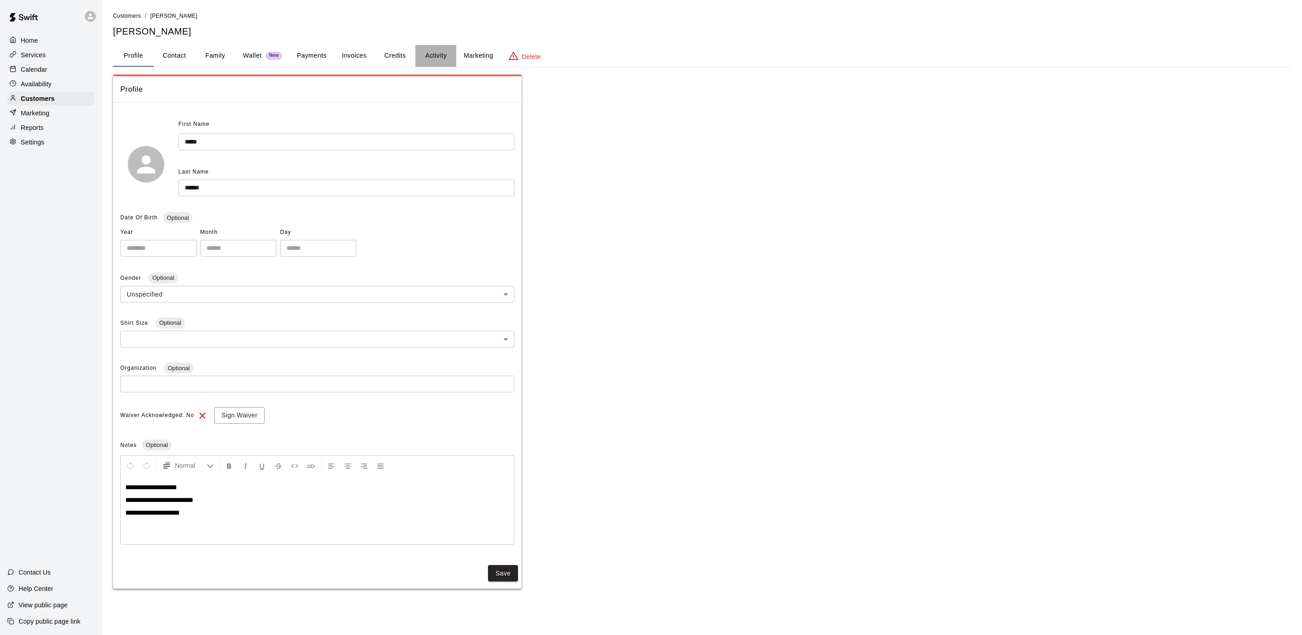
click at [449, 59] on button "Activity" at bounding box center [435, 56] width 41 height 22
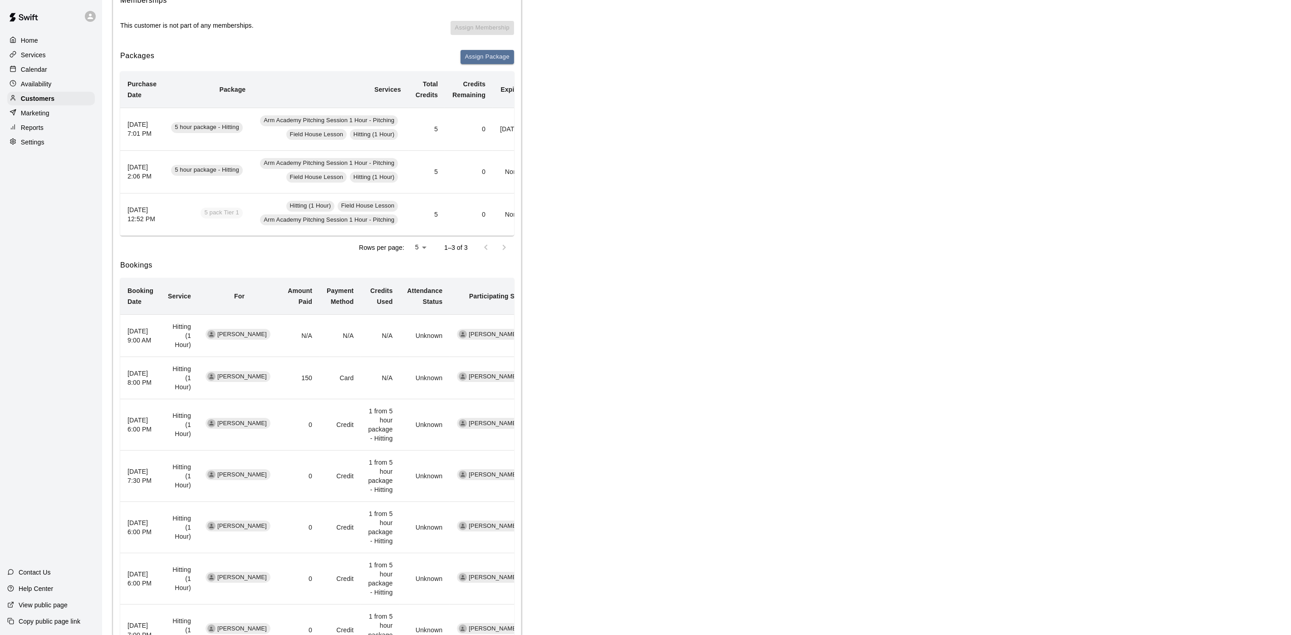
scroll to position [204, 0]
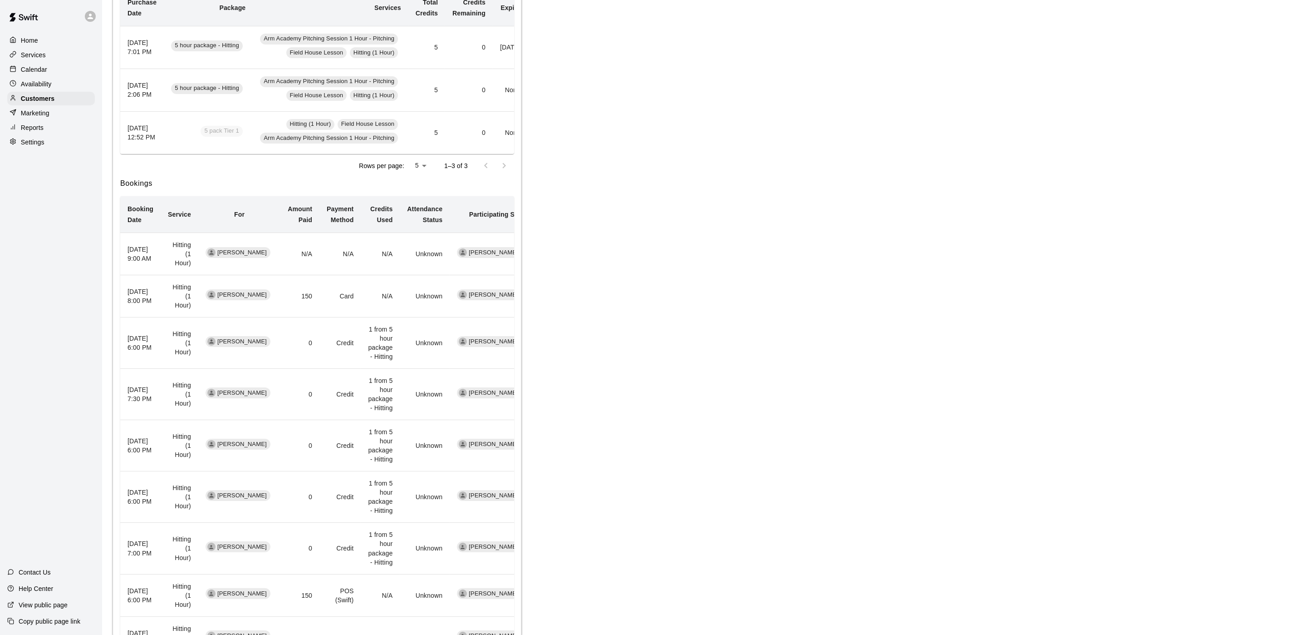
click at [42, 69] on p "Calendar" at bounding box center [34, 69] width 26 height 9
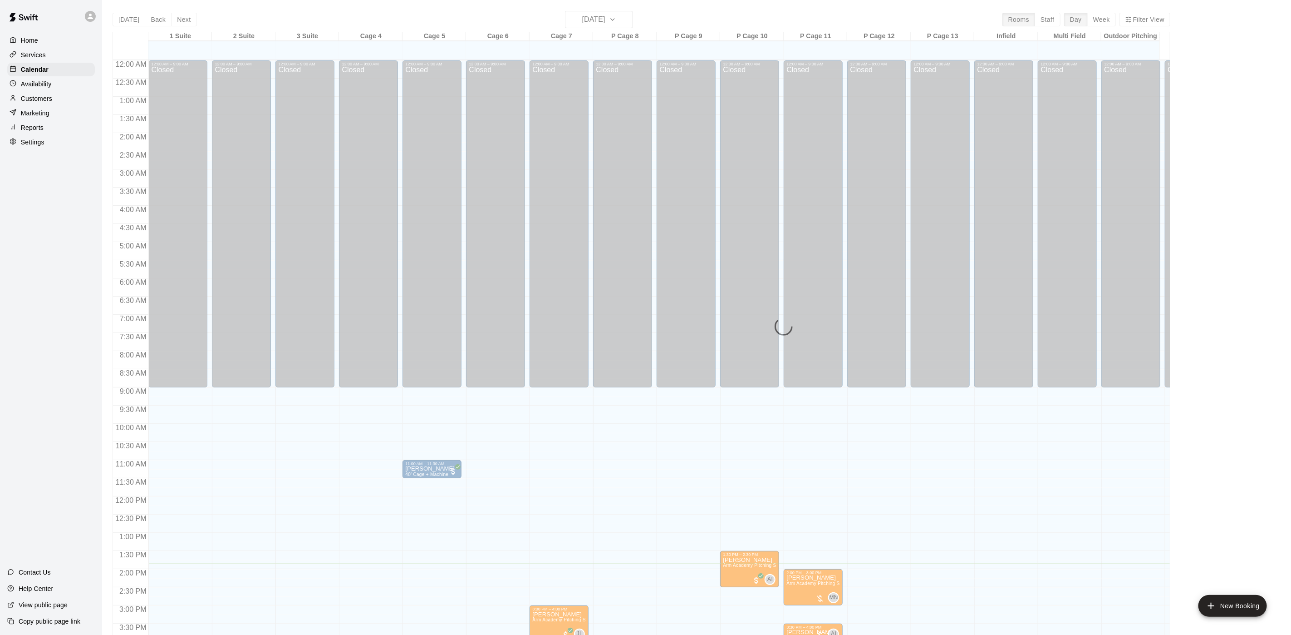
scroll to position [260, 0]
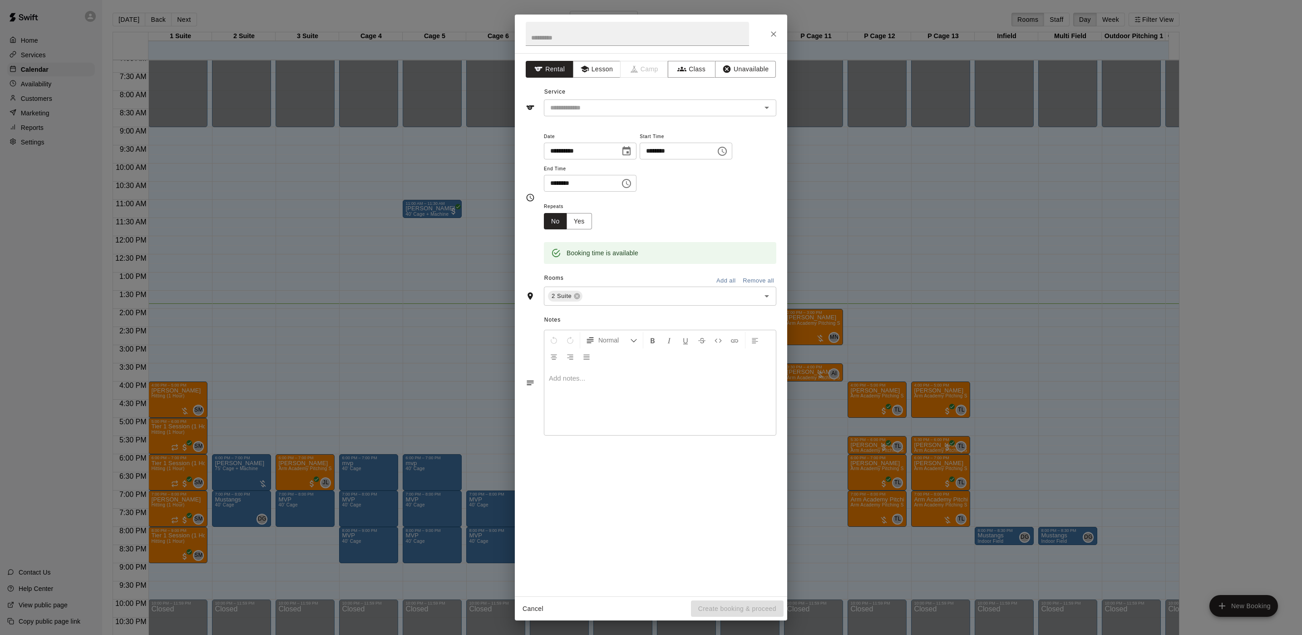
click at [267, 206] on div "**********" at bounding box center [651, 317] width 1302 height 635
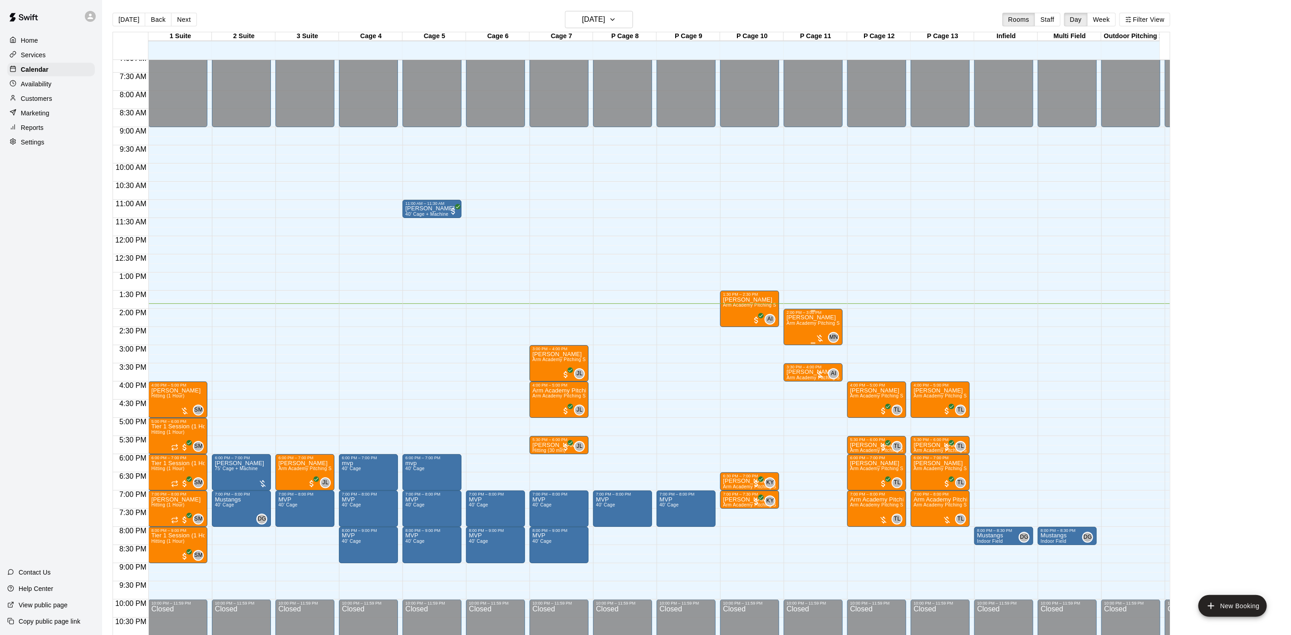
click at [801, 332] on div "[PERSON_NAME] Arm Academy Pitching Session 1 Hour - Pitching" at bounding box center [814, 632] width 54 height 635
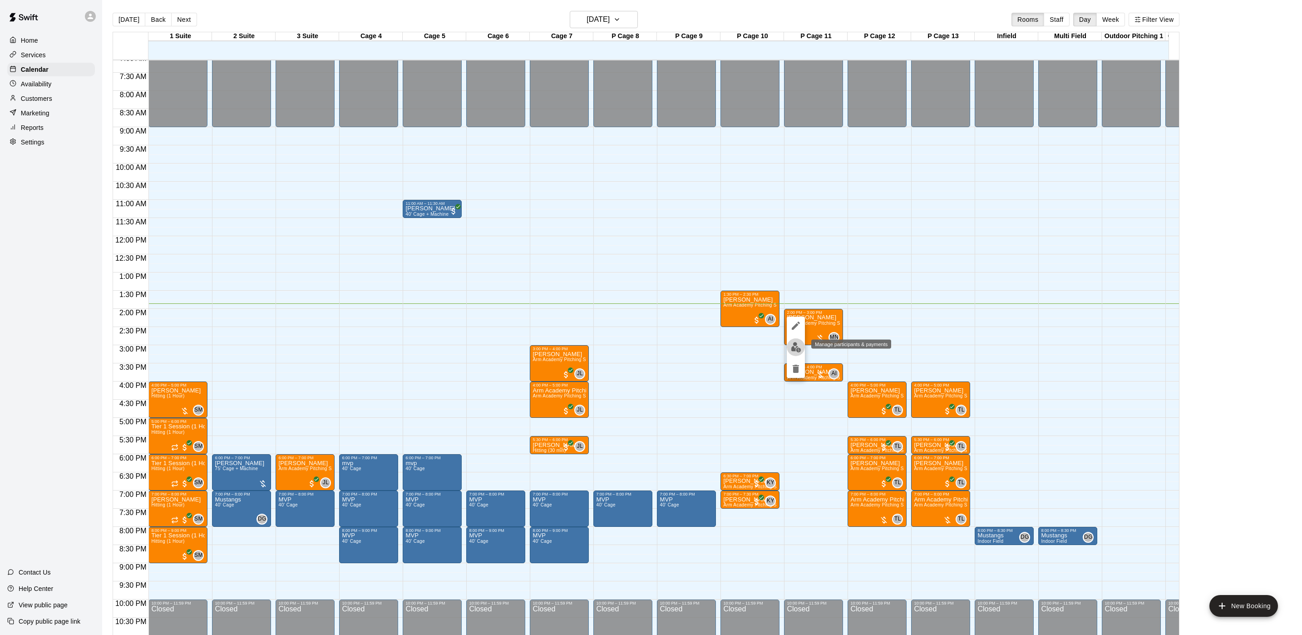
click at [800, 352] on img "edit" at bounding box center [796, 347] width 10 height 10
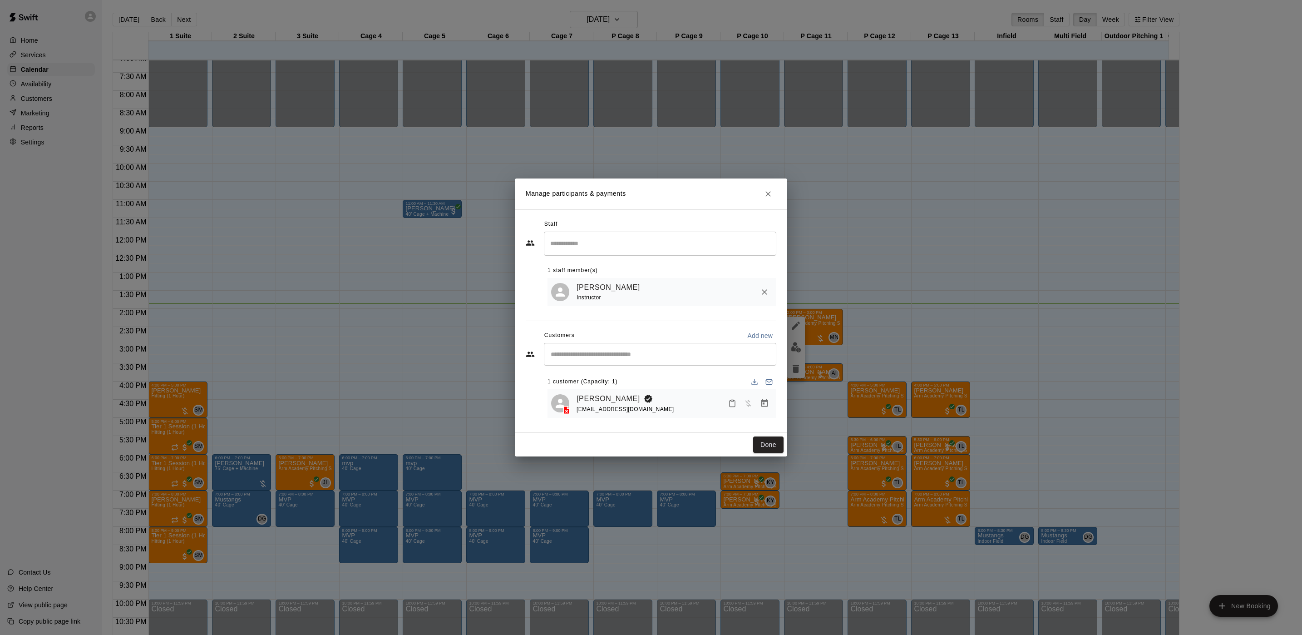
click at [999, 339] on div "Manage participants & payments Staff ​ 1 staff member(s) [PERSON_NAME] Instruct…" at bounding box center [651, 317] width 1302 height 635
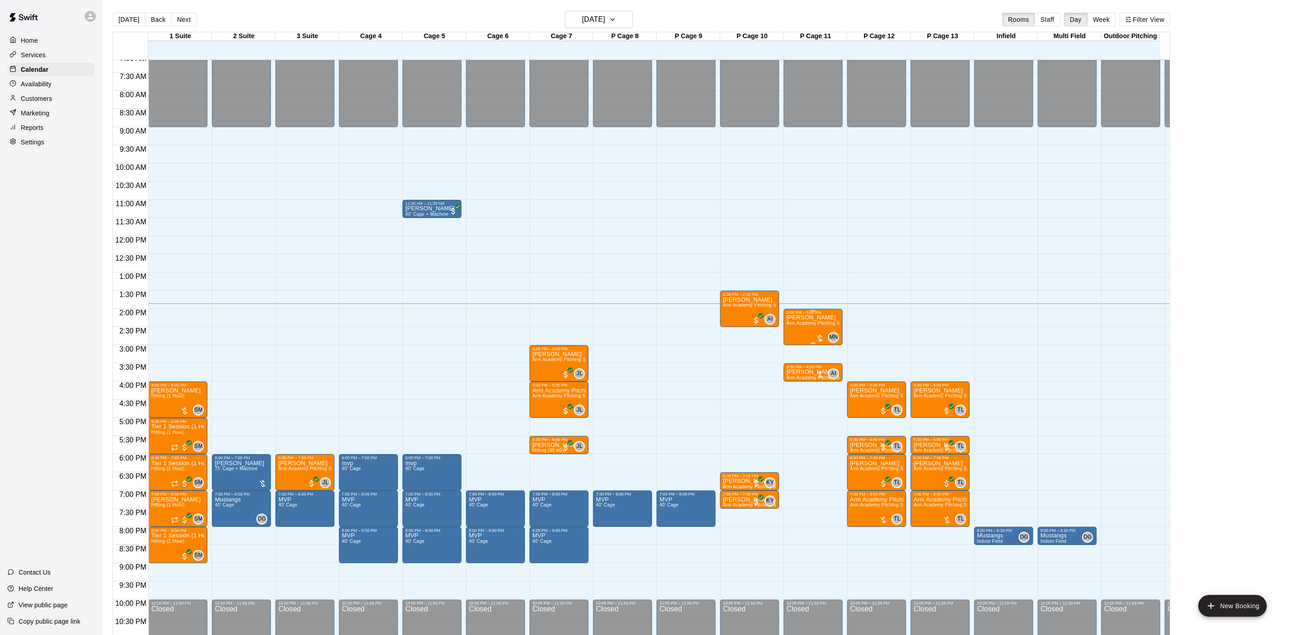
click at [799, 331] on div "[PERSON_NAME] Arm Academy Pitching Session 1 Hour - Pitching" at bounding box center [814, 632] width 54 height 635
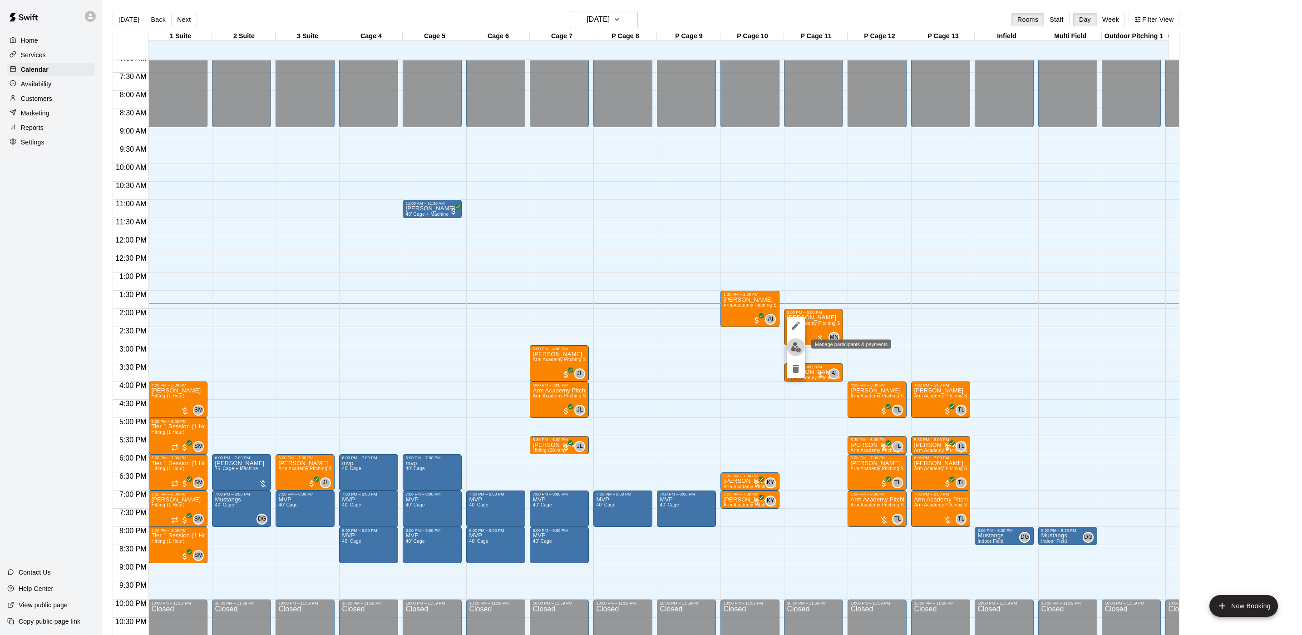
click at [795, 353] on button "edit" at bounding box center [796, 347] width 18 height 18
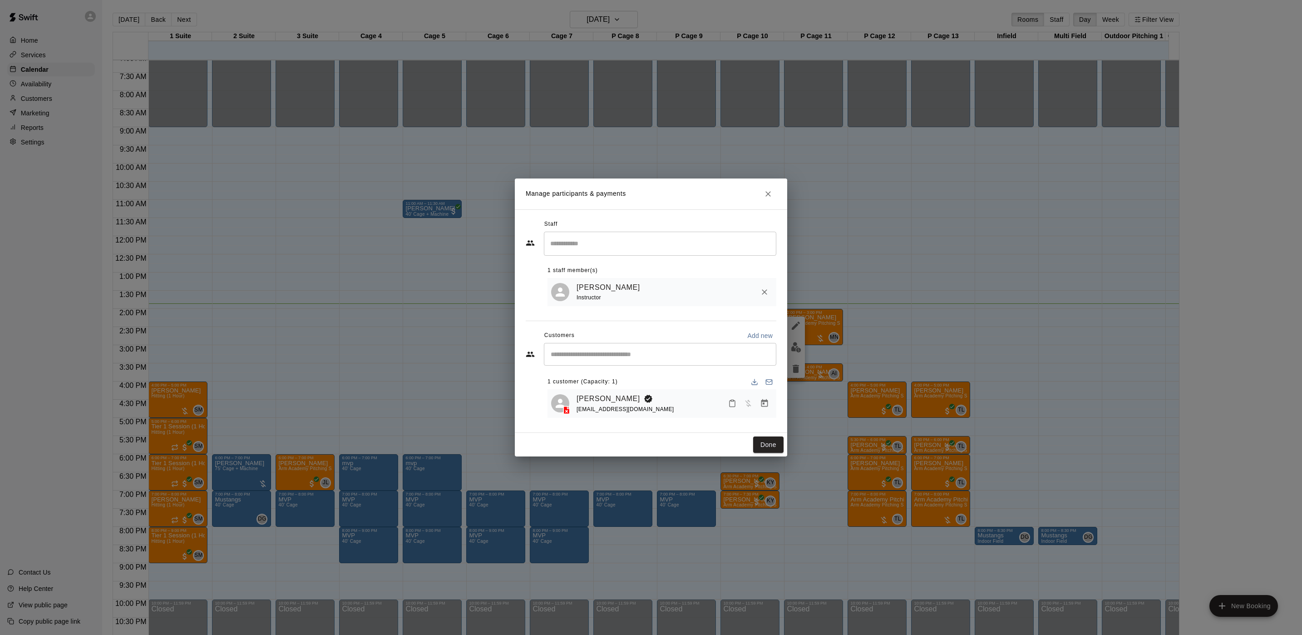
click at [859, 346] on div "Manage participants & payments Staff ​ 1 staff member(s) [PERSON_NAME] Instruct…" at bounding box center [651, 317] width 1302 height 635
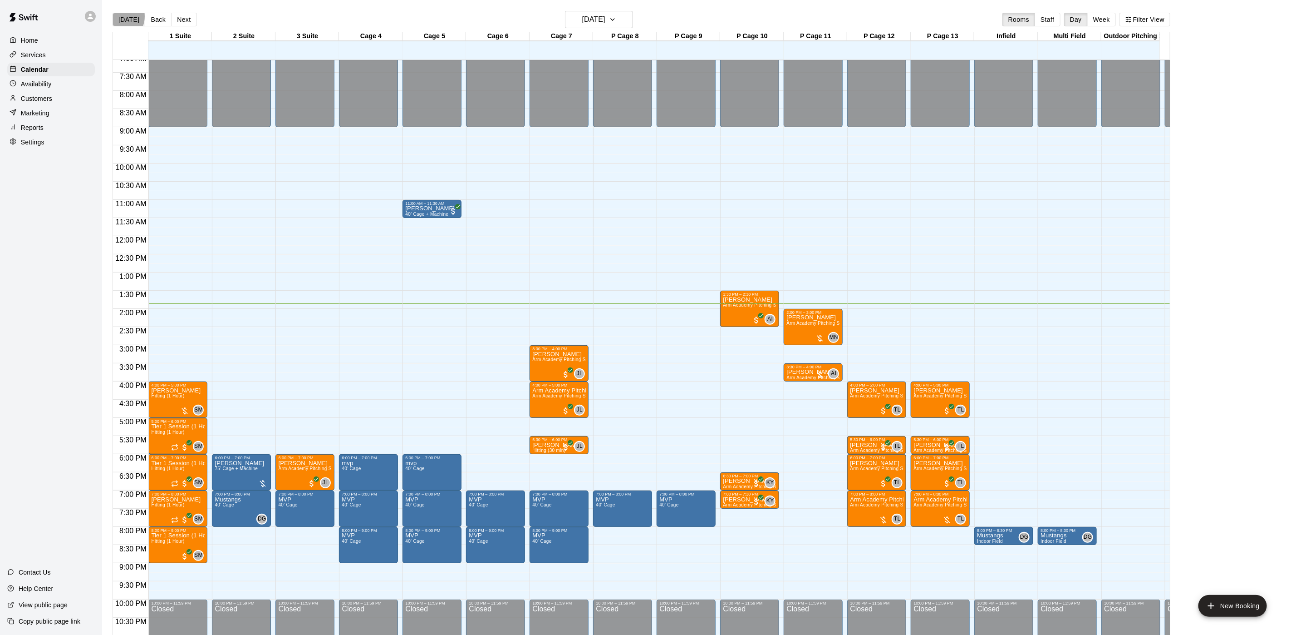
click at [118, 16] on button "[DATE]" at bounding box center [129, 20] width 33 height 14
click at [31, 105] on div "Customers" at bounding box center [51, 99] width 88 height 14
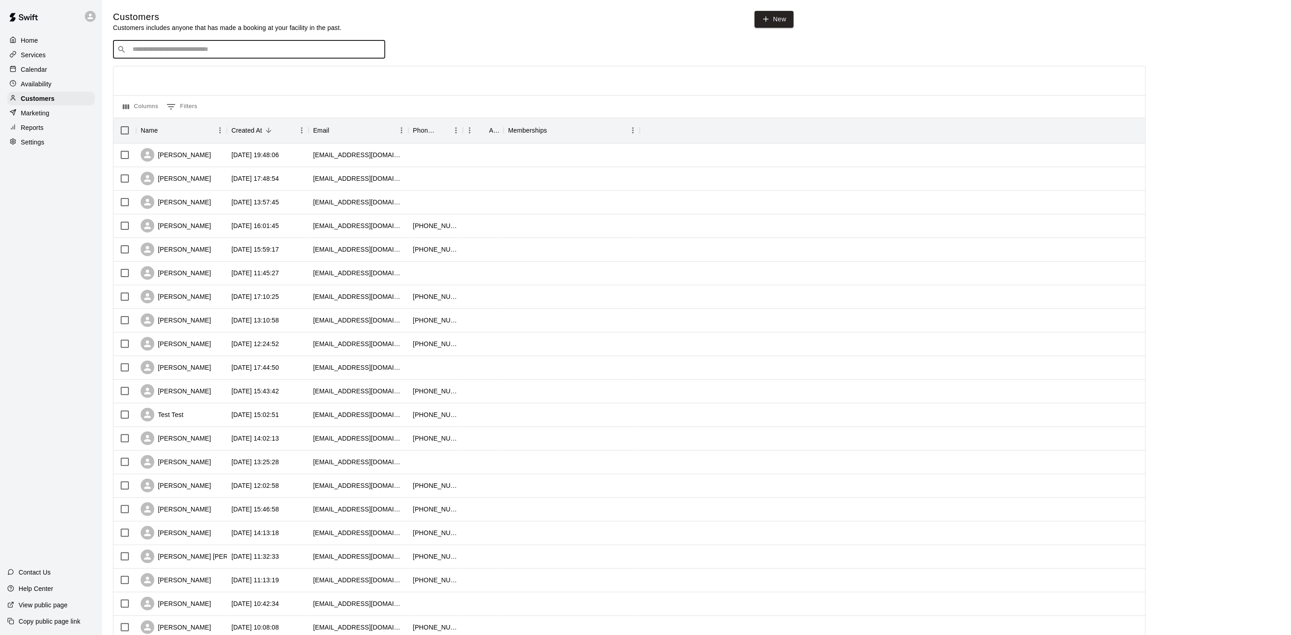
click at [168, 52] on input "Search customers by name or email" at bounding box center [255, 49] width 251 height 9
type input "*********"
click at [180, 70] on p "[PERSON_NAME]" at bounding box center [165, 70] width 55 height 10
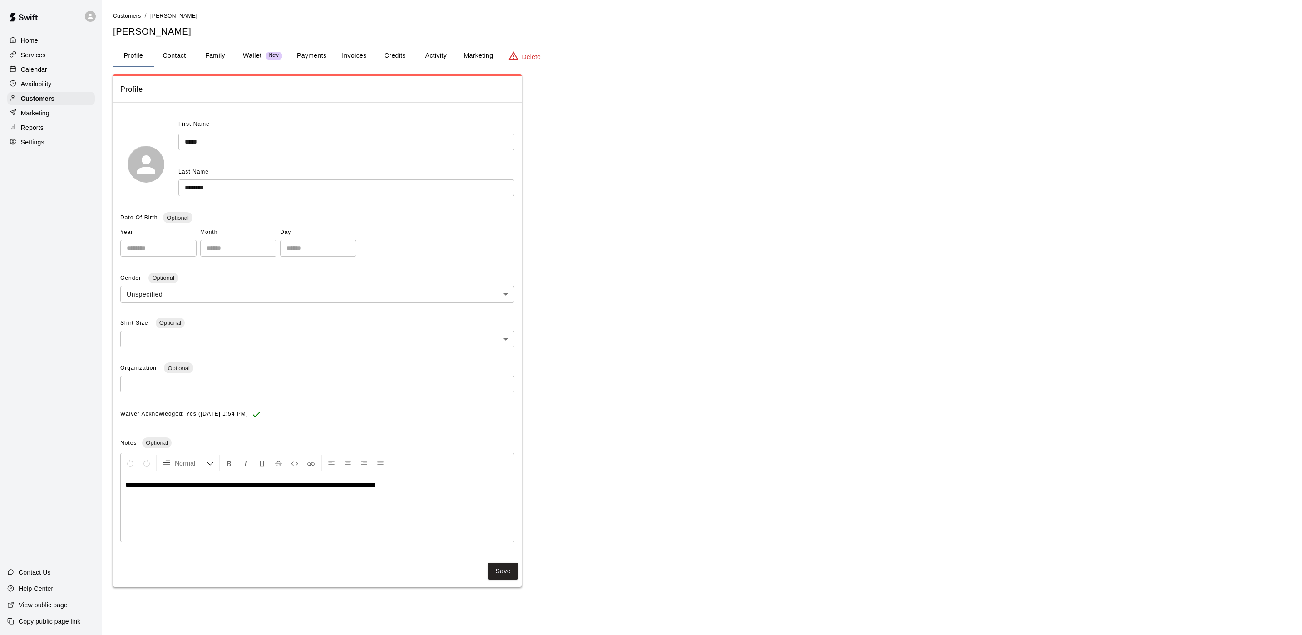
click at [301, 61] on button "Payments" at bounding box center [312, 56] width 44 height 22
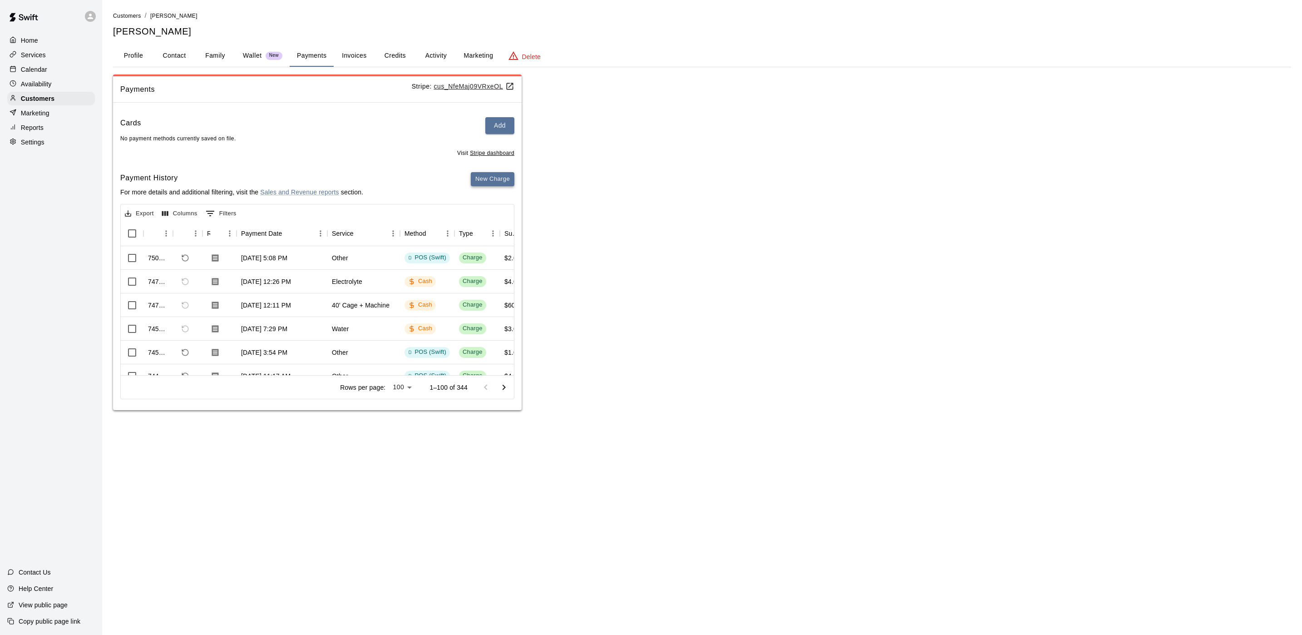
click at [495, 177] on button "New Charge" at bounding box center [493, 179] width 44 height 14
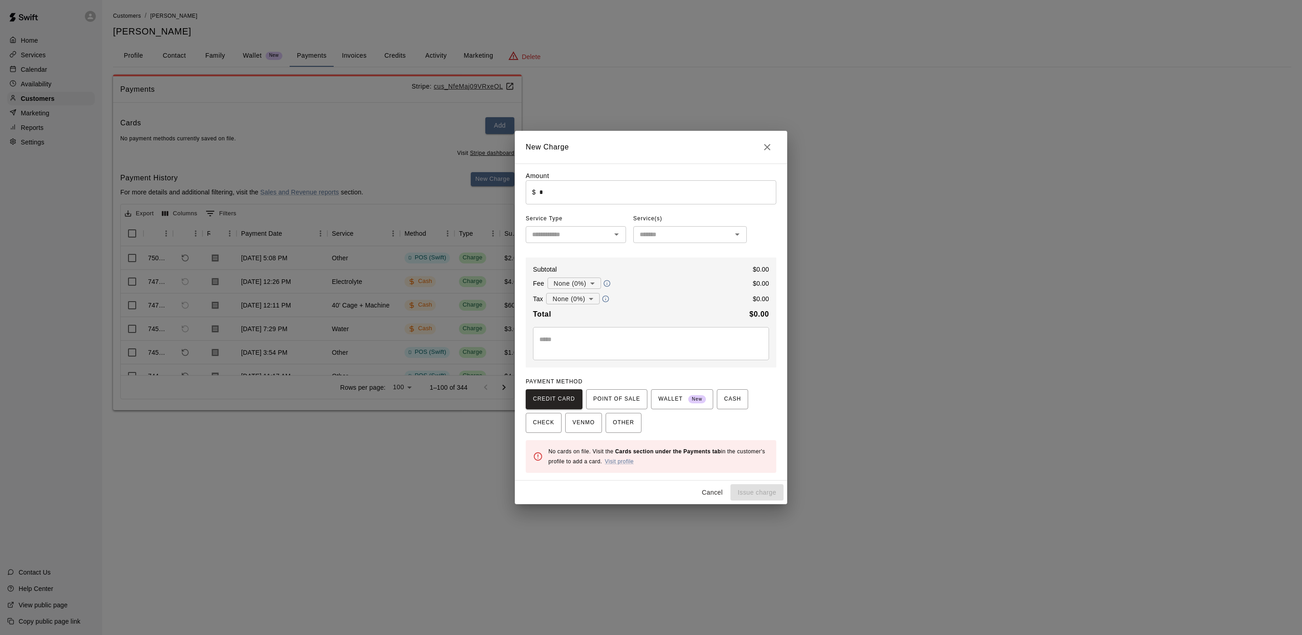
click at [564, 177] on div "Amount ​ $ * ​" at bounding box center [651, 187] width 251 height 33
click at [568, 200] on input "*" at bounding box center [657, 192] width 237 height 24
click at [612, 404] on span "POINT OF SALE" at bounding box center [616, 399] width 47 height 15
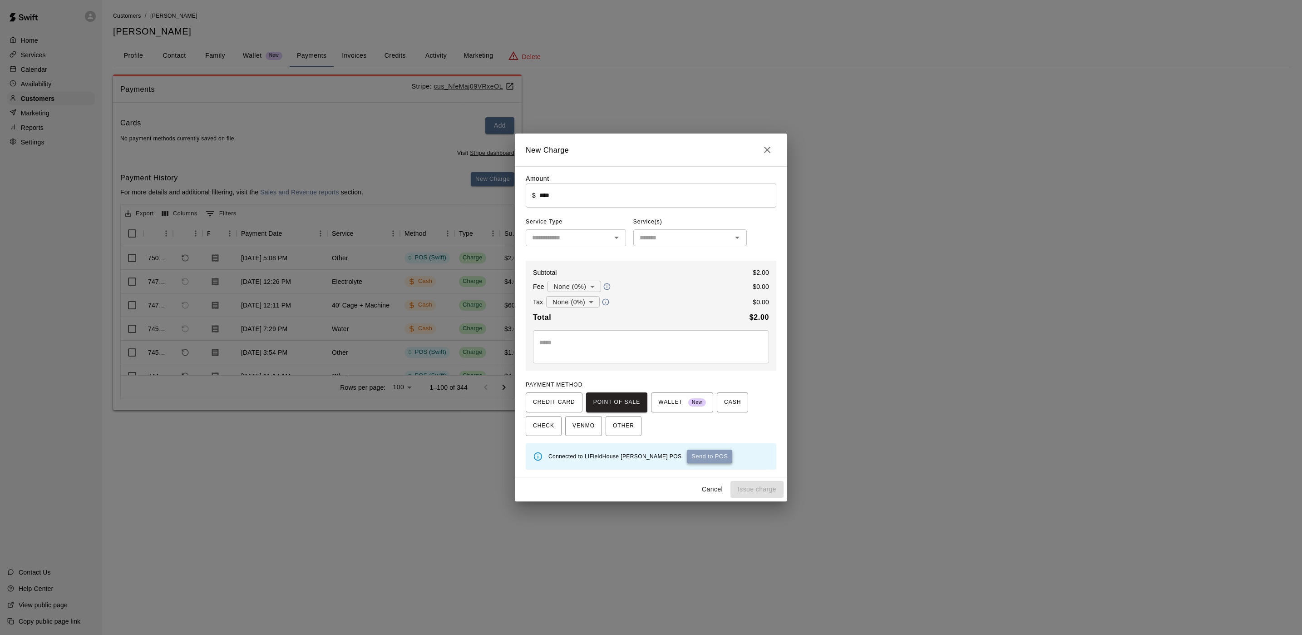
click at [688, 453] on button "Send to POS" at bounding box center [709, 456] width 45 height 14
type input "*"
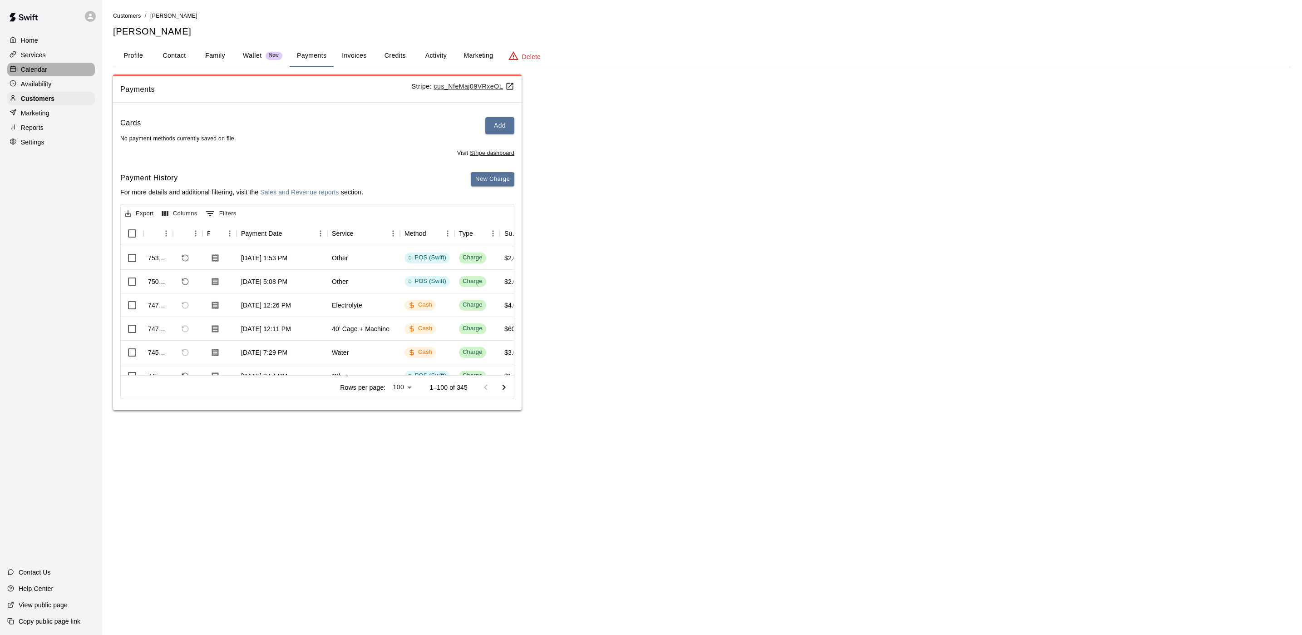
drag, startPoint x: 52, startPoint y: 67, endPoint x: 60, endPoint y: 67, distance: 7.7
click at [52, 67] on div "Calendar" at bounding box center [51, 70] width 88 height 14
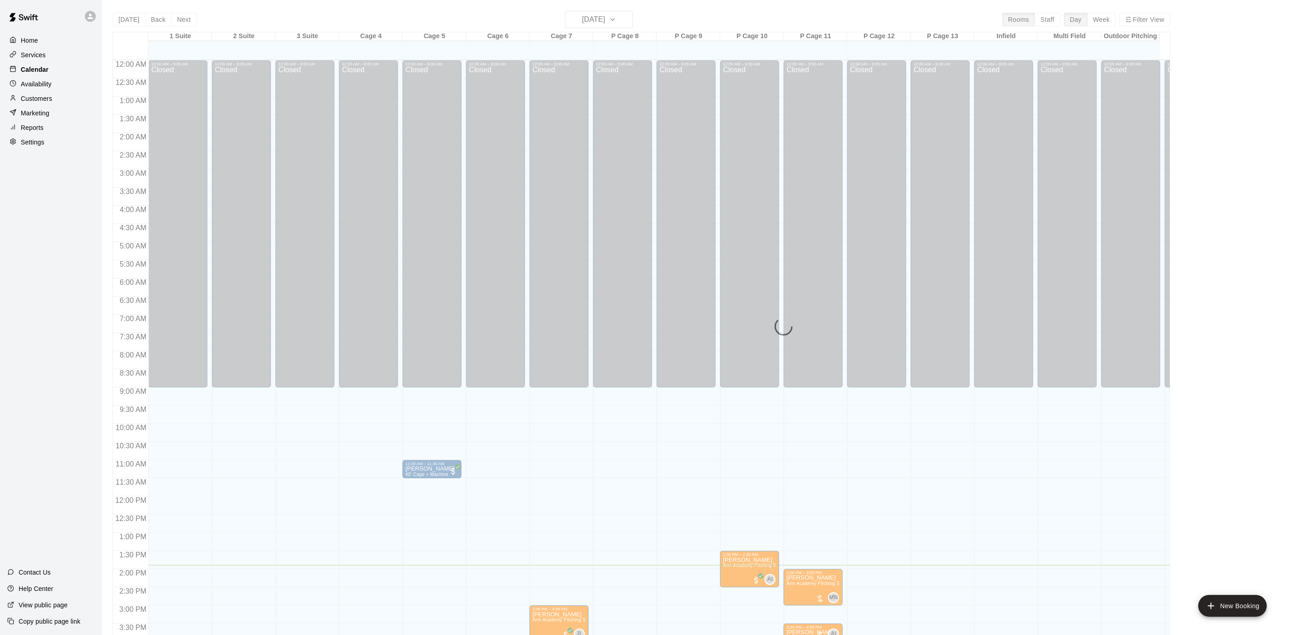
scroll to position [260, 0]
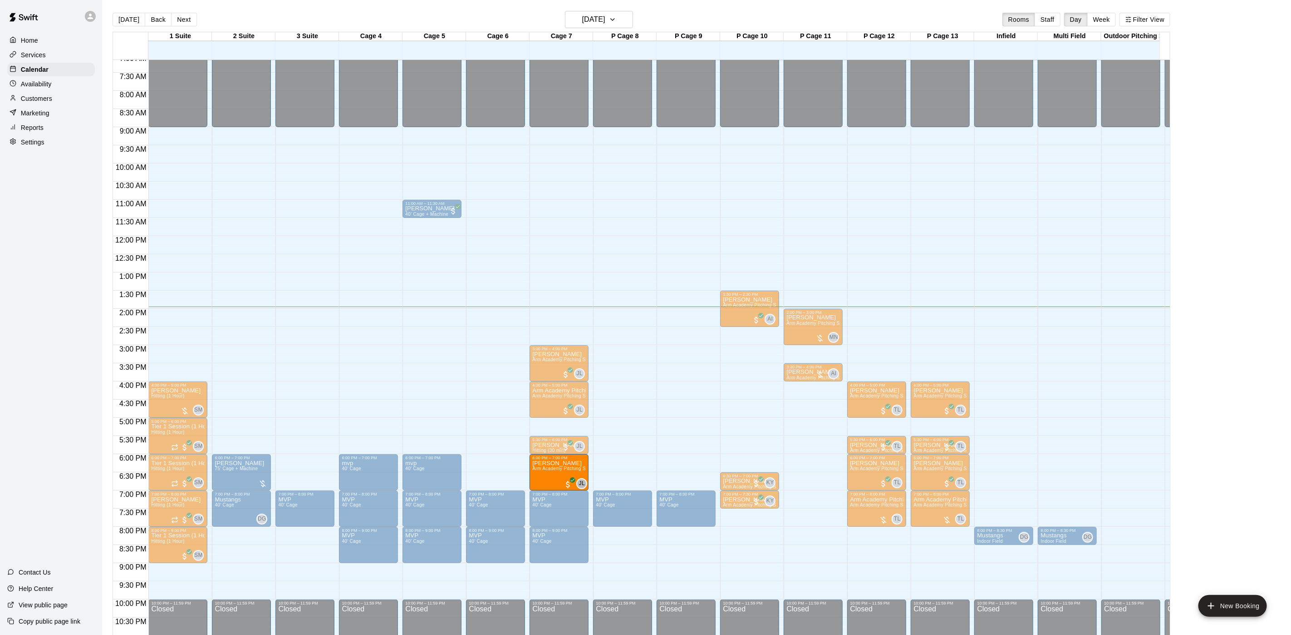
drag, startPoint x: 300, startPoint y: 469, endPoint x: 548, endPoint y: 473, distance: 247.8
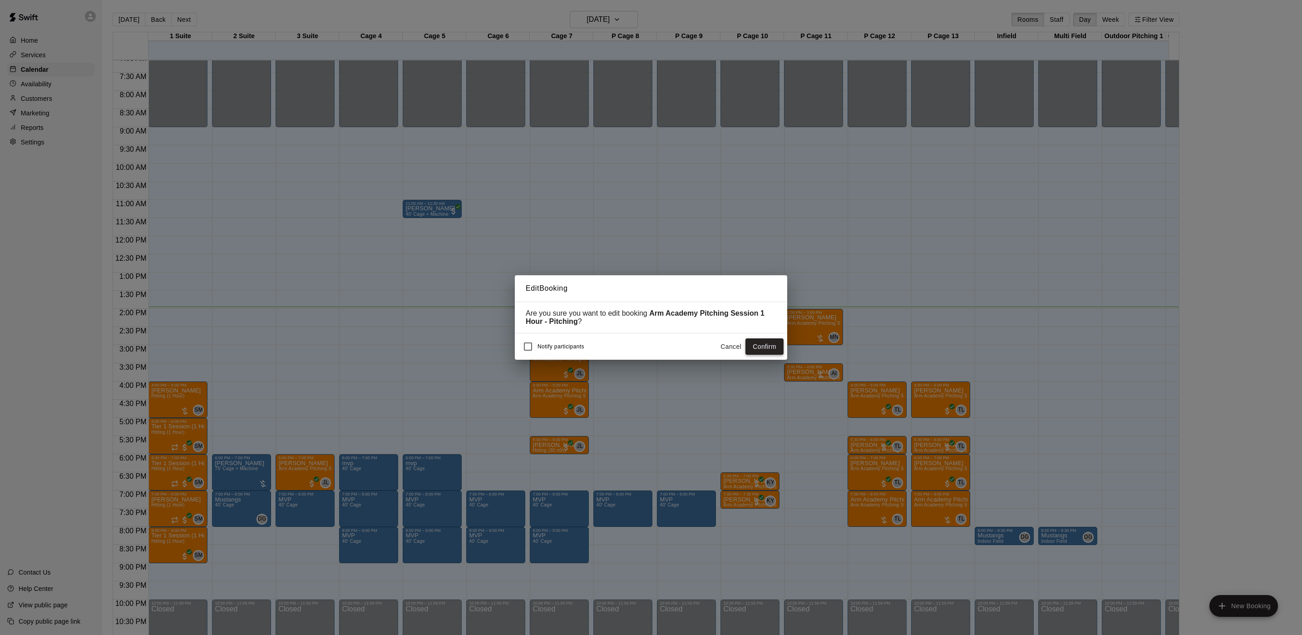
click at [758, 344] on button "Confirm" at bounding box center [764, 346] width 38 height 17
